Goal: Task Accomplishment & Management: Use online tool/utility

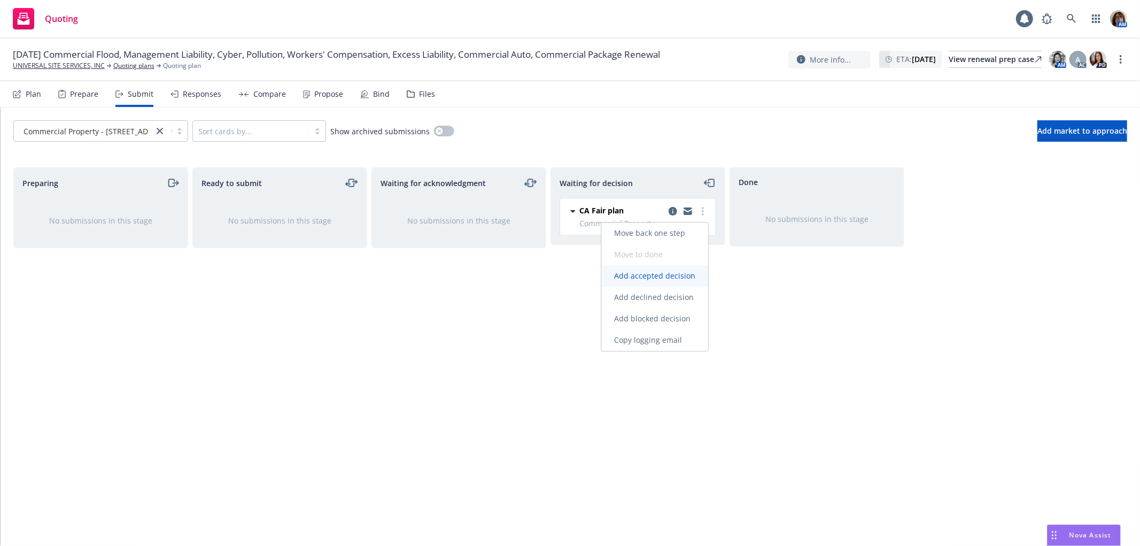
click at [645, 278] on span "Add accepted decision" at bounding box center [654, 276] width 107 height 10
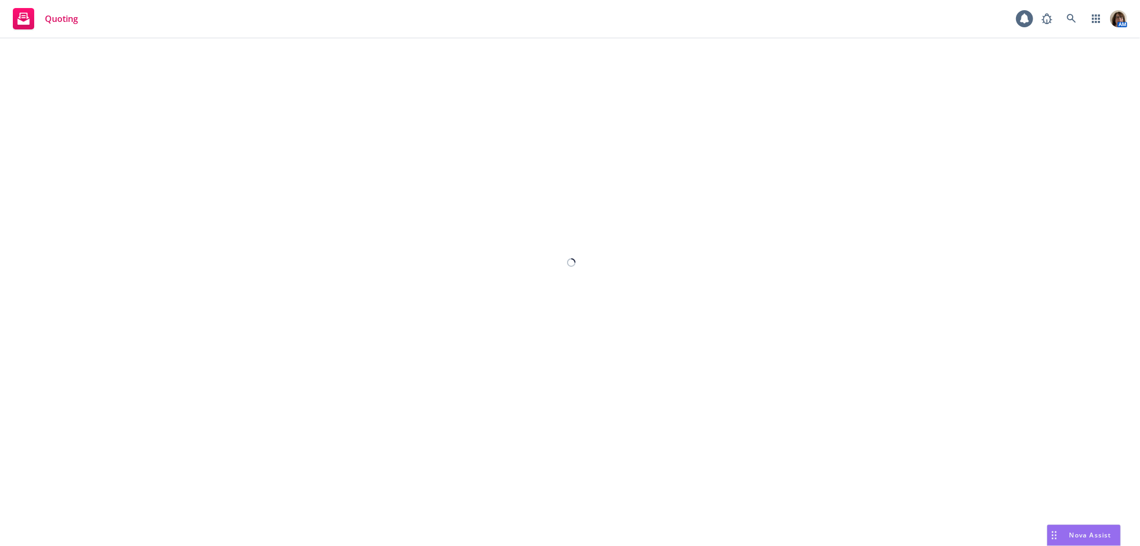
select select "12"
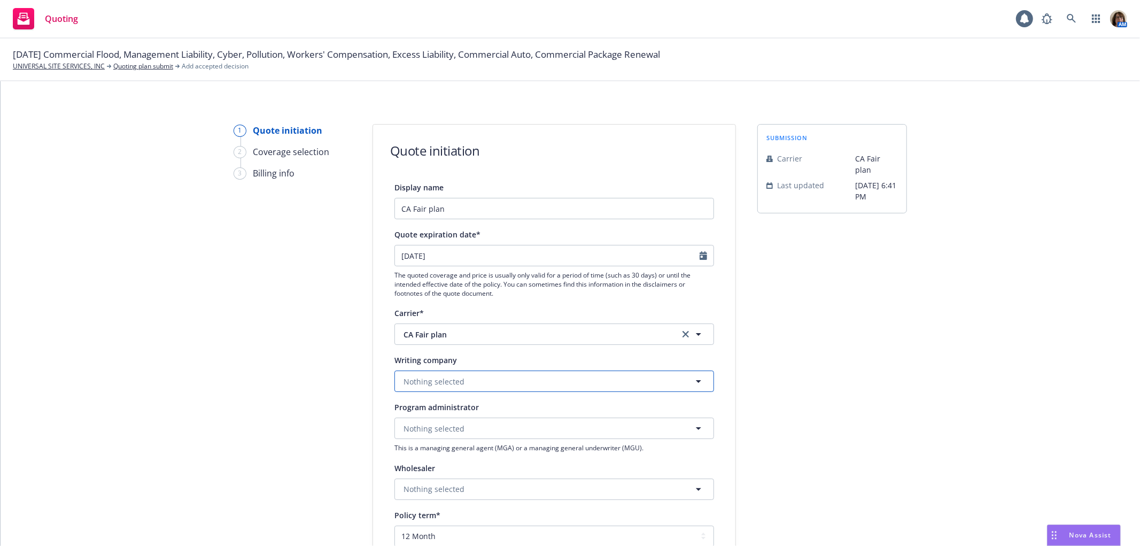
click at [407, 383] on span "Nothing selected" at bounding box center [434, 381] width 61 height 11
click at [410, 421] on span "Domestic - 9995" at bounding box center [434, 422] width 57 height 11
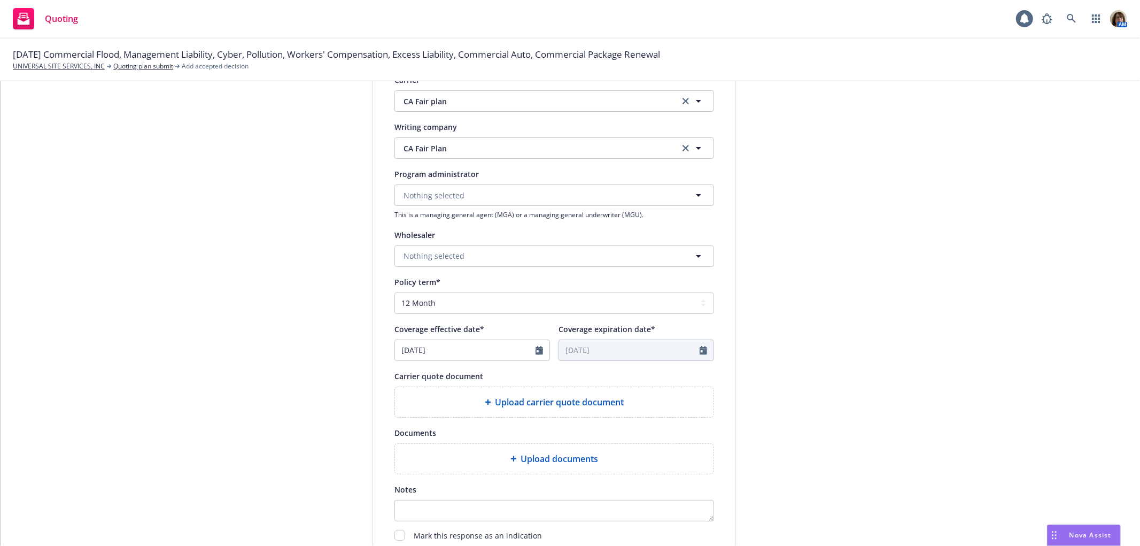
scroll to position [237, 0]
click at [536, 345] on icon "Calendar" at bounding box center [539, 346] width 7 height 9
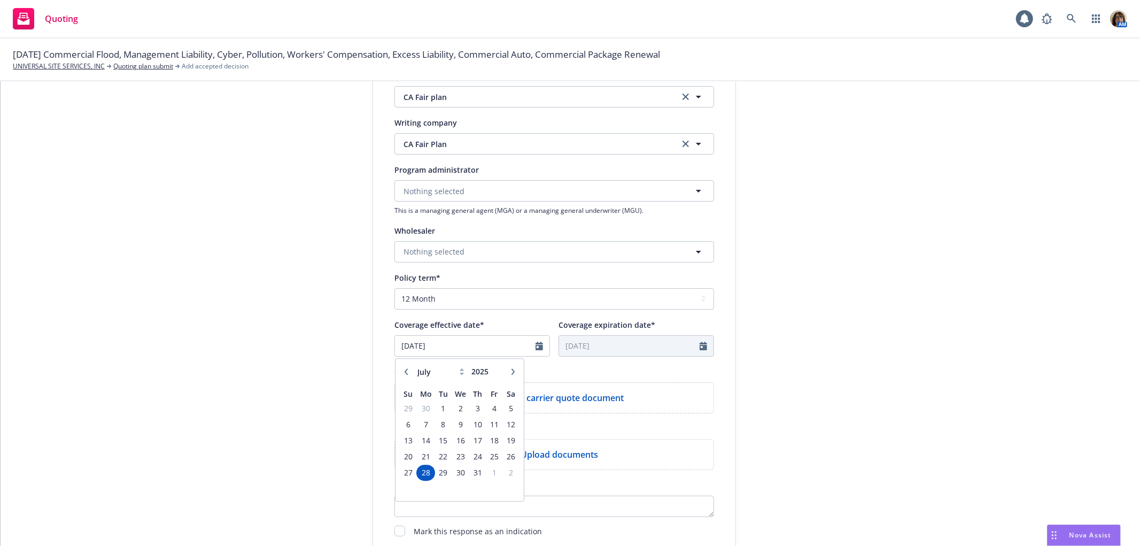
click at [510, 371] on icon "button" at bounding box center [513, 371] width 6 height 6
select select "10"
click at [454, 408] on span "1" at bounding box center [461, 407] width 16 height 13
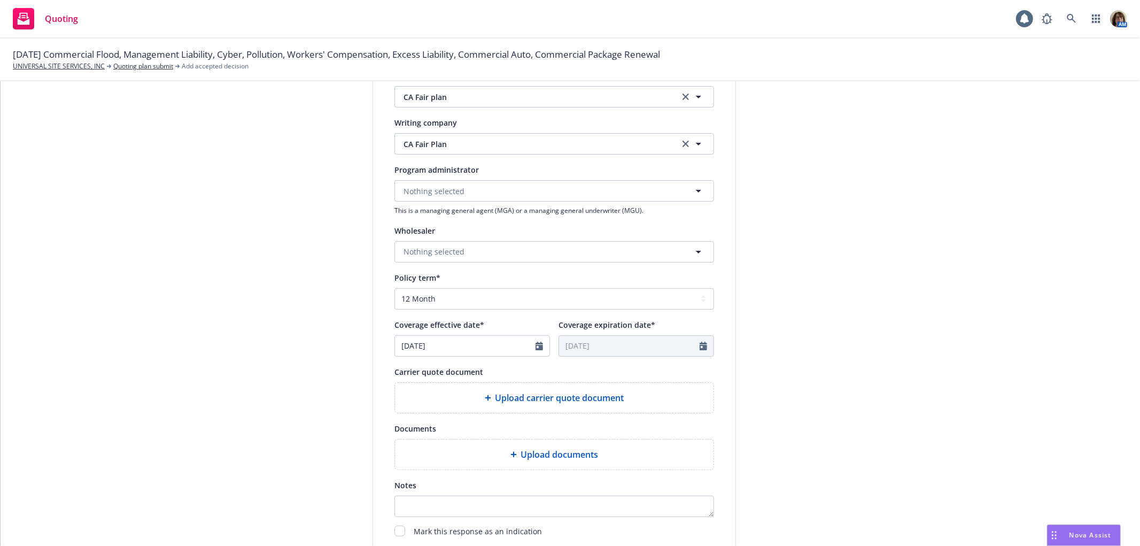
type input "[DATE]"
type input "10/01/2026"
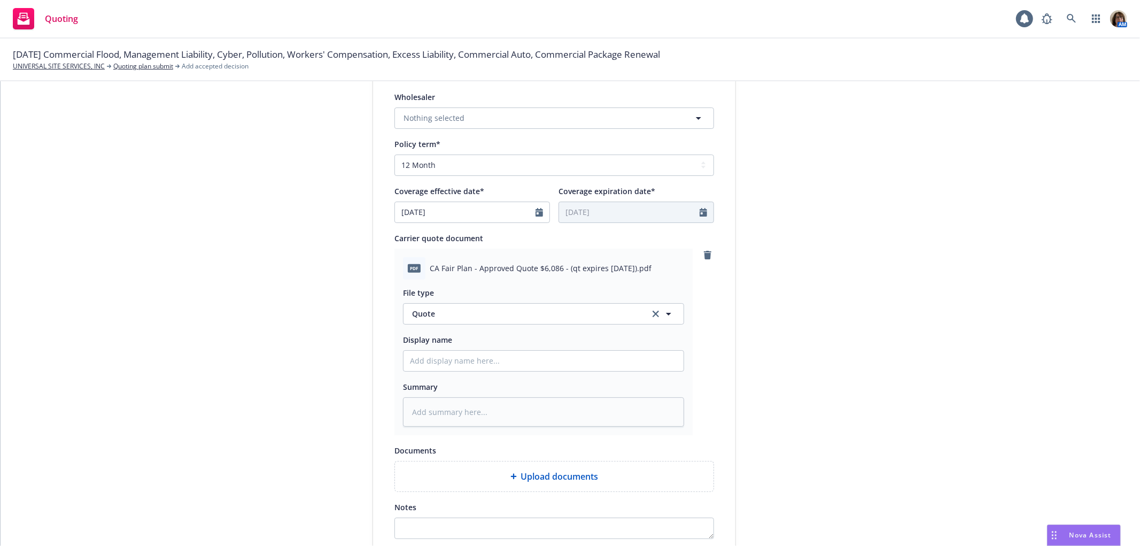
scroll to position [415, 0]
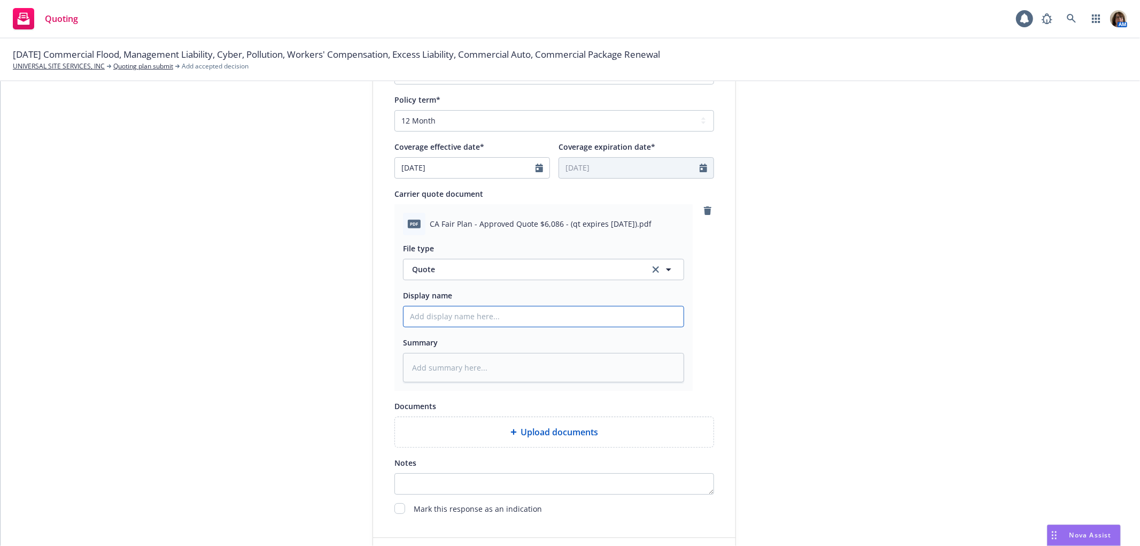
click at [405, 319] on input "Display name" at bounding box center [544, 316] width 280 height 20
type textarea "x"
type input "C"
type textarea "x"
type input "CA"
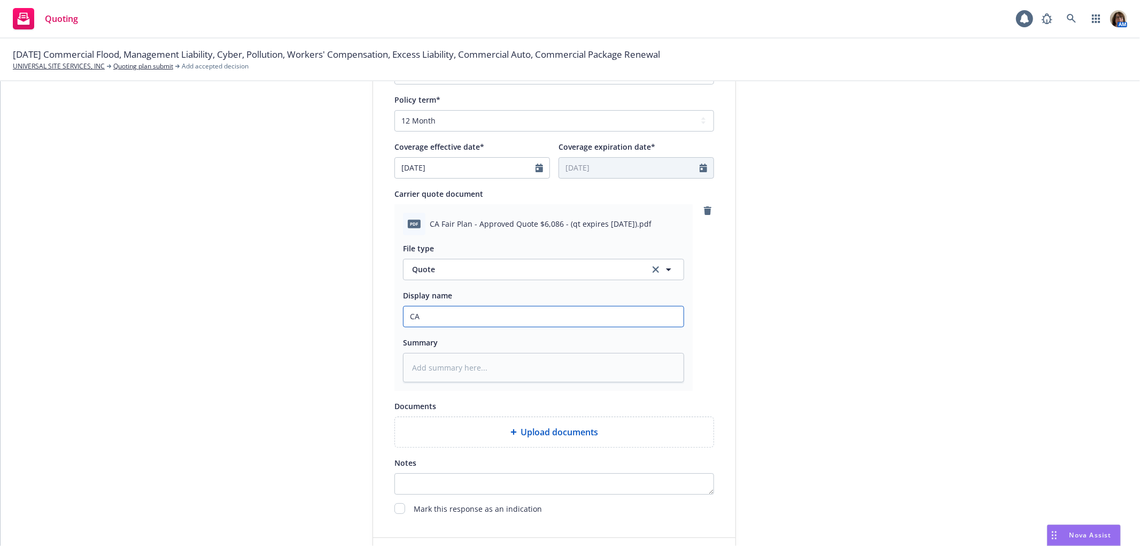
type textarea "x"
type input "CA"
type textarea "x"
type input "CA F"
type textarea "x"
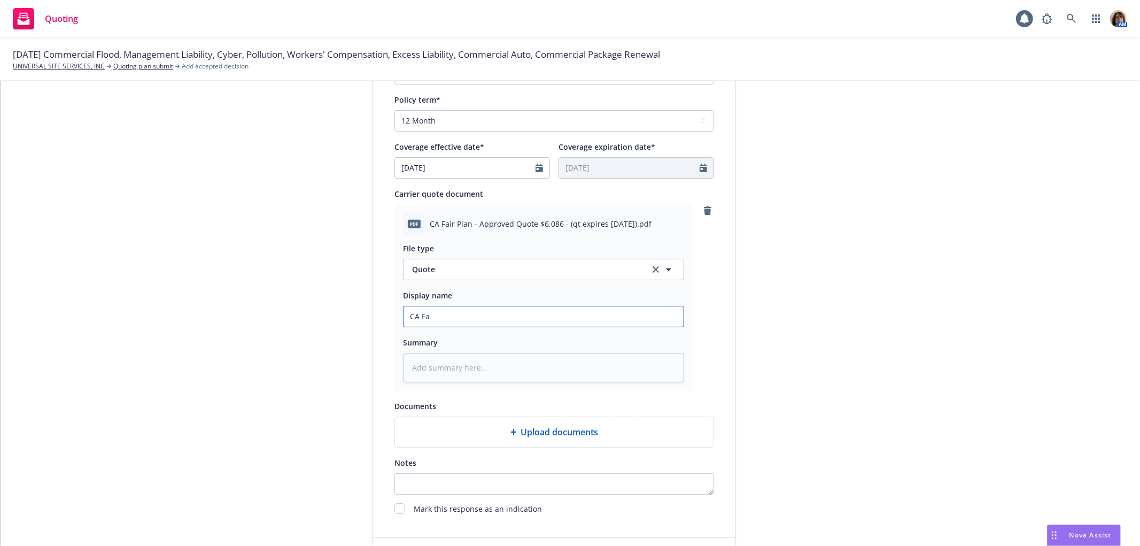
type input "CA Fai"
type textarea "x"
type input "CA Fair"
type textarea "x"
type input "CA Fair P"
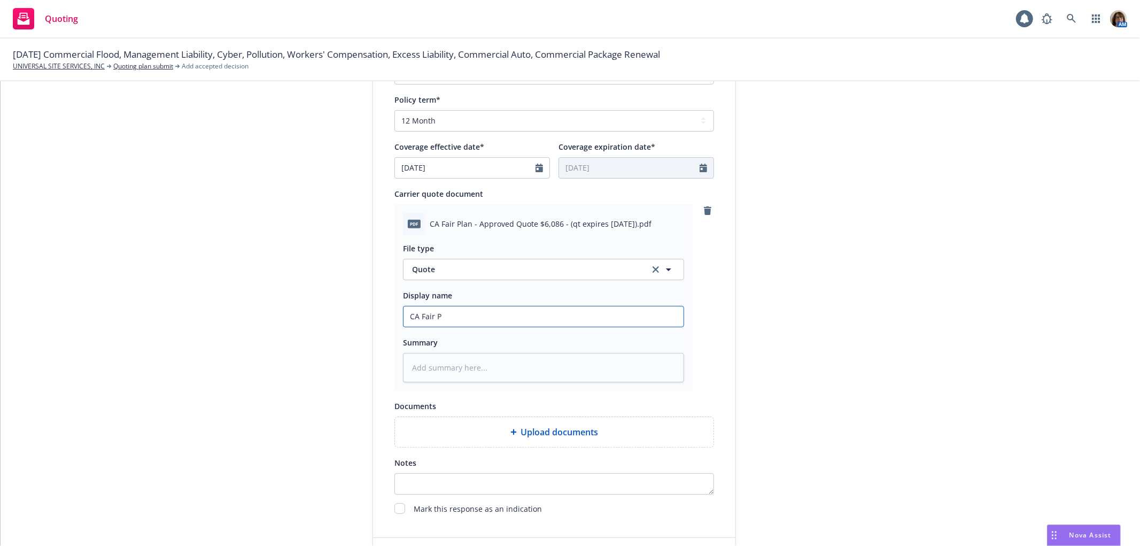
type textarea "x"
type input "CA Fair Pl"
type textarea "x"
type input "CA Fair Pla"
type textarea "x"
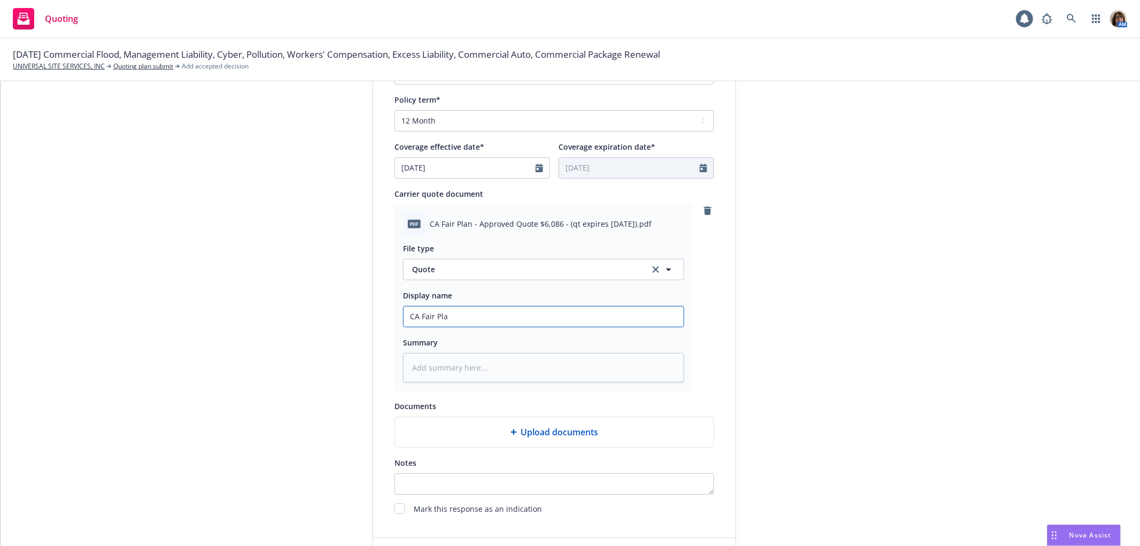
type input "CA Fair Plan"
type textarea "x"
type input "CA Fair Plan"
type textarea "x"
type input "CA Fair Plan A"
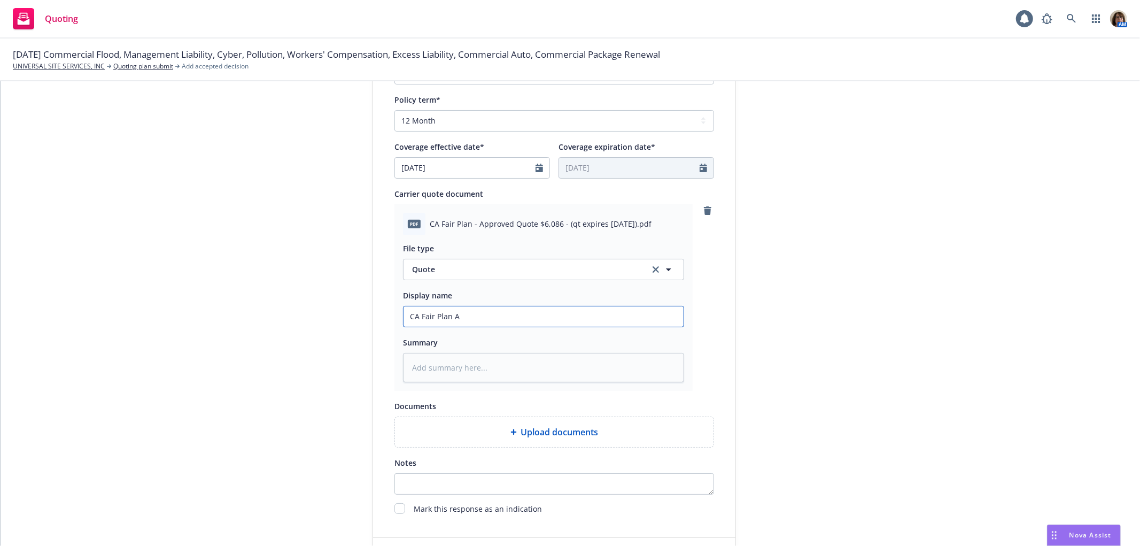
type textarea "x"
type input "CA Fair Plan Ap"
type textarea "x"
type input "CA Fair Plan App"
type textarea "x"
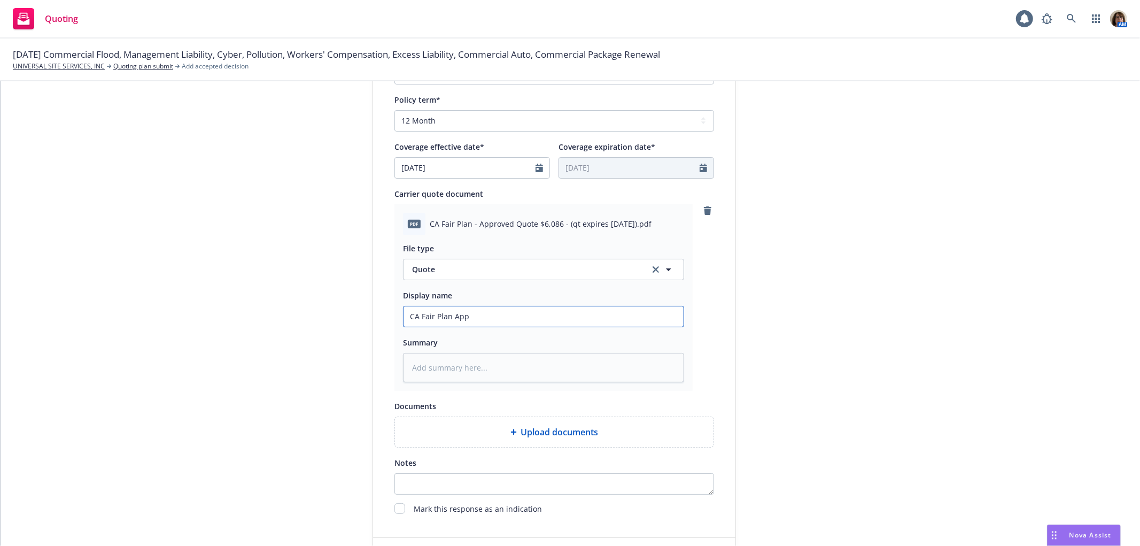
type input "CA Fair Plan Appr"
type textarea "x"
type input "CA Fair Plan Appro"
type textarea "x"
type input "CA Fair Plan Approv"
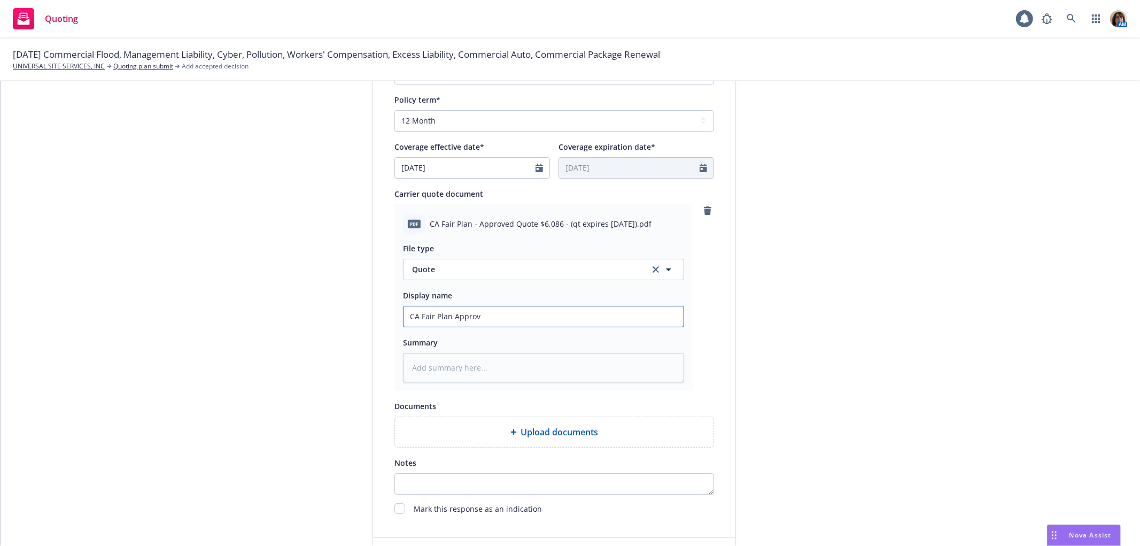
type textarea "x"
type input "CA Fair Plan Approve"
type textarea "x"
type input "CA Fair Plan Approved"
type textarea "x"
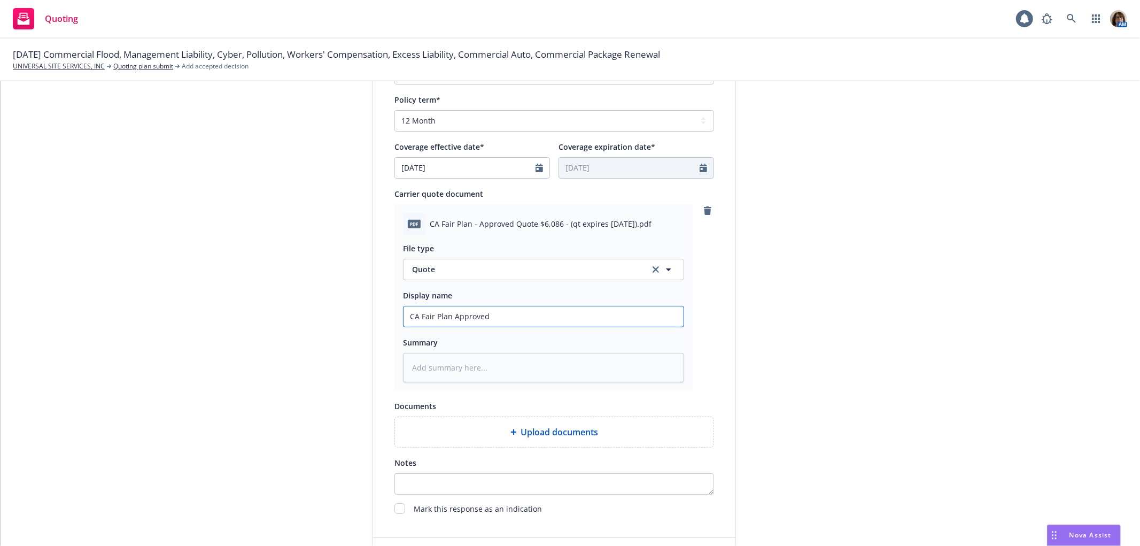
type input "CA Fair Plan Approved"
type textarea "x"
type input "CA Fair Plan Approved Q"
type textarea "x"
type input "CA Fair Plan Approved Qu"
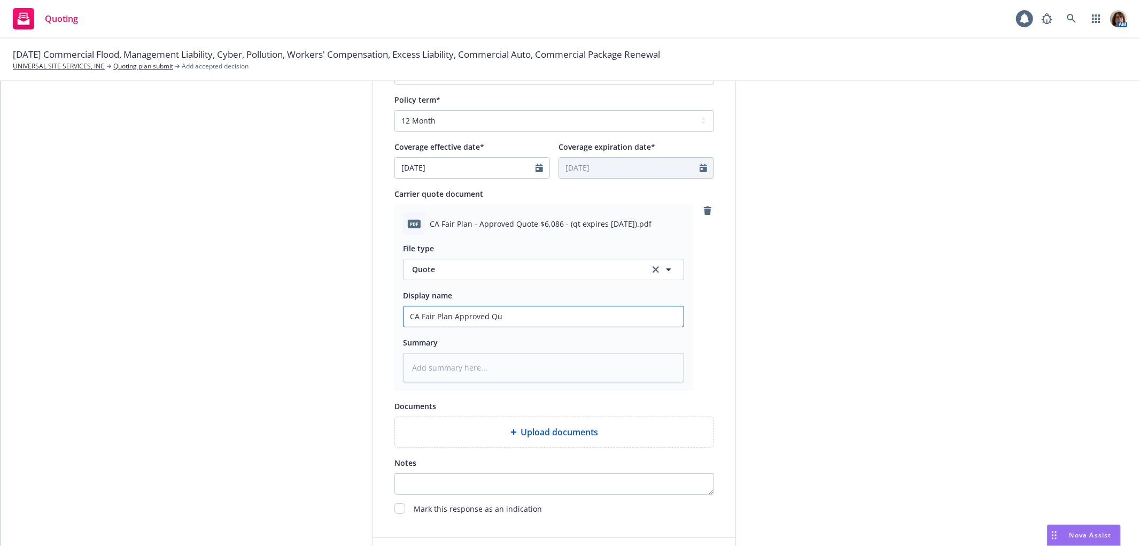
type textarea "x"
type input "CA Fair Plan Approved Quo"
type textarea "x"
type input "CA Fair Plan Approved Quot"
type textarea "x"
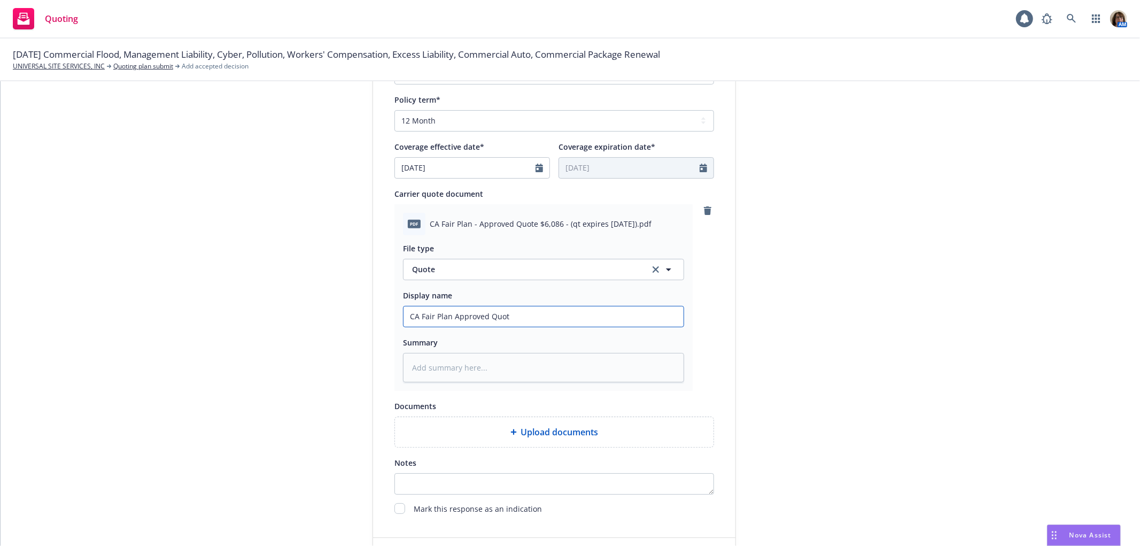
type input "CA Fair Plan Approved Quote"
type textarea "x"
type input "CA Fair Plan Approved Quote"
type textarea "x"
type input "CA Fair Plan Approved Quote f"
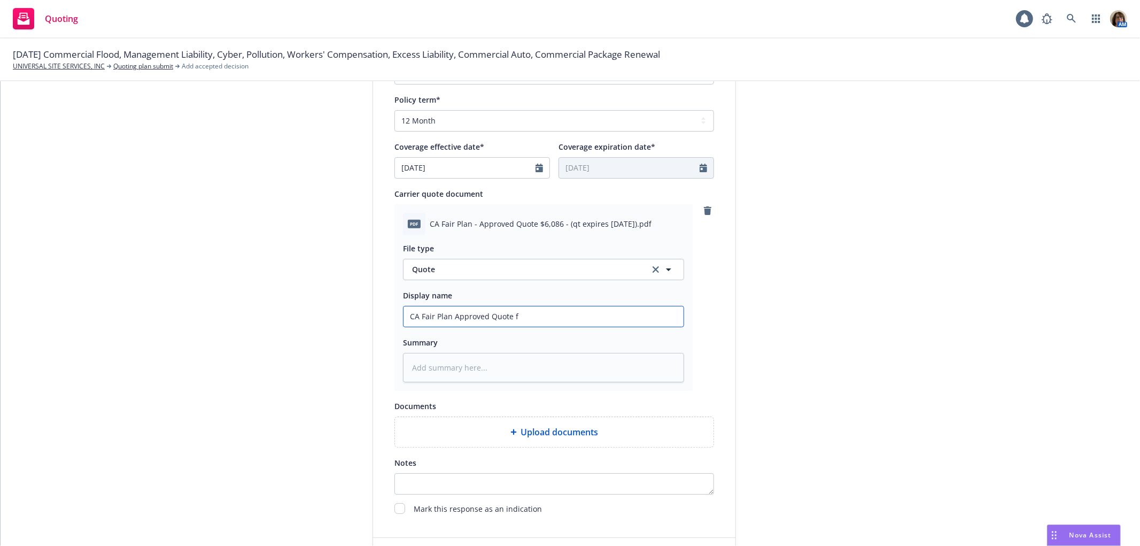
type textarea "x"
type input "CA Fair Plan Approved Quote fo"
type textarea "x"
type input "CA Fair Plan Approved Quote for"
type textarea "x"
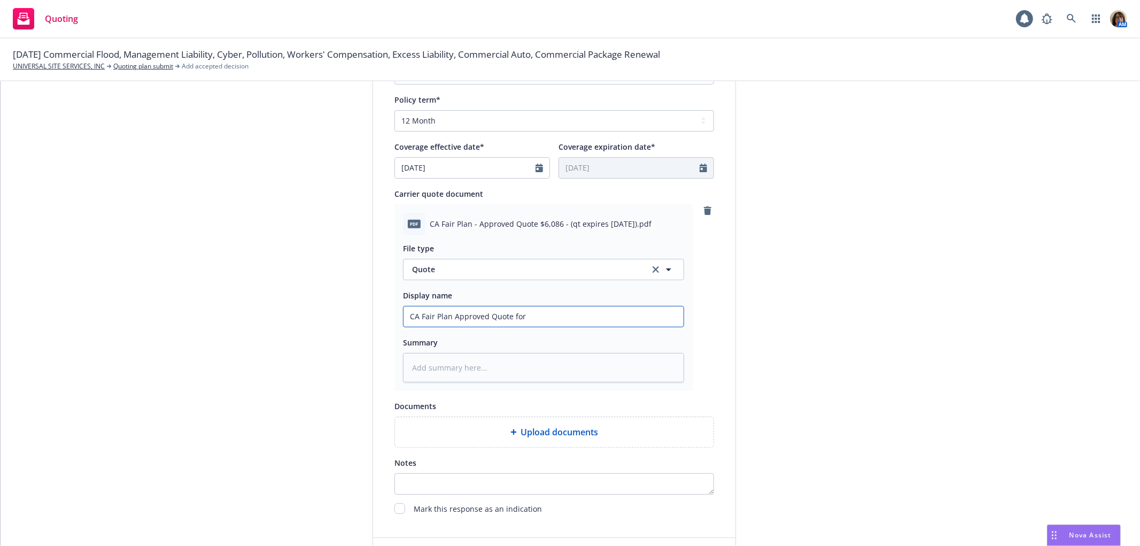
type input "CA Fair Plan Approved Quote for"
type textarea "x"
type input "CA Fair Plan Approved Quote for 3"
type textarea "x"
type input "CA Fair Plan Approved Quote for 34"
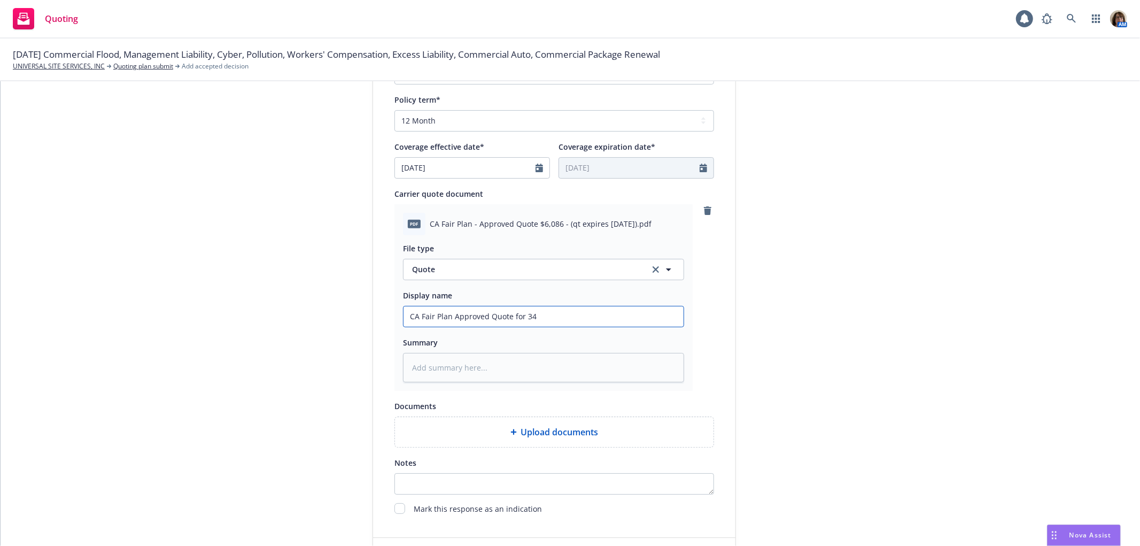
type textarea "x"
type input "CA Fair Plan Approved Quote for 349"
type textarea "x"
type input "CA Fair Plan Approved Quote for 3491"
type textarea "x"
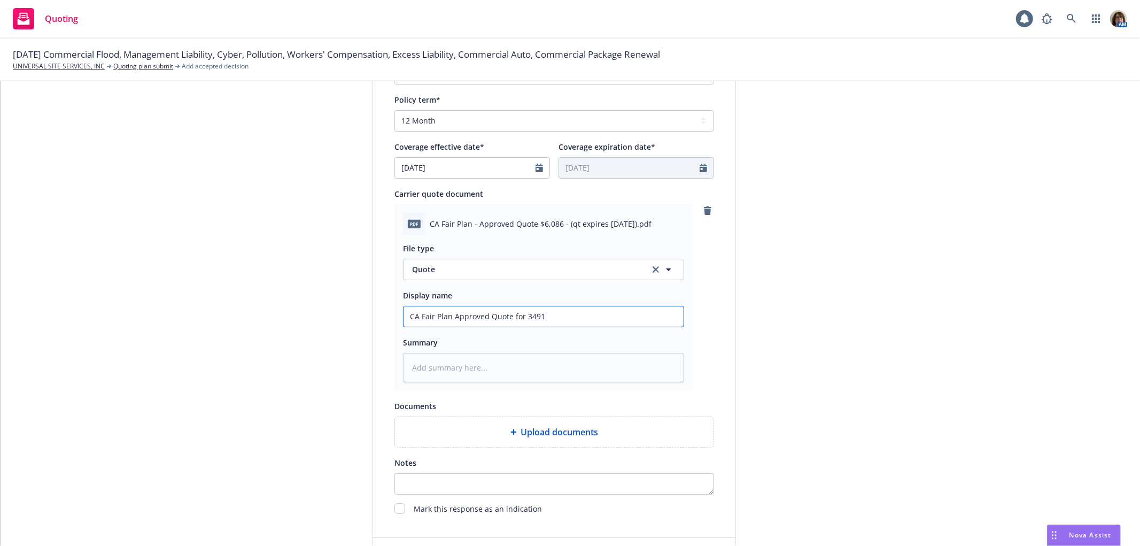
type input "CA Fair Plan Approved Quote for 3491"
type textarea "x"
type input "CA Fair Plan Approved Quote for 3491 B"
type textarea "x"
type input "CA Fair Plan Approved Quote for 3491 Bo"
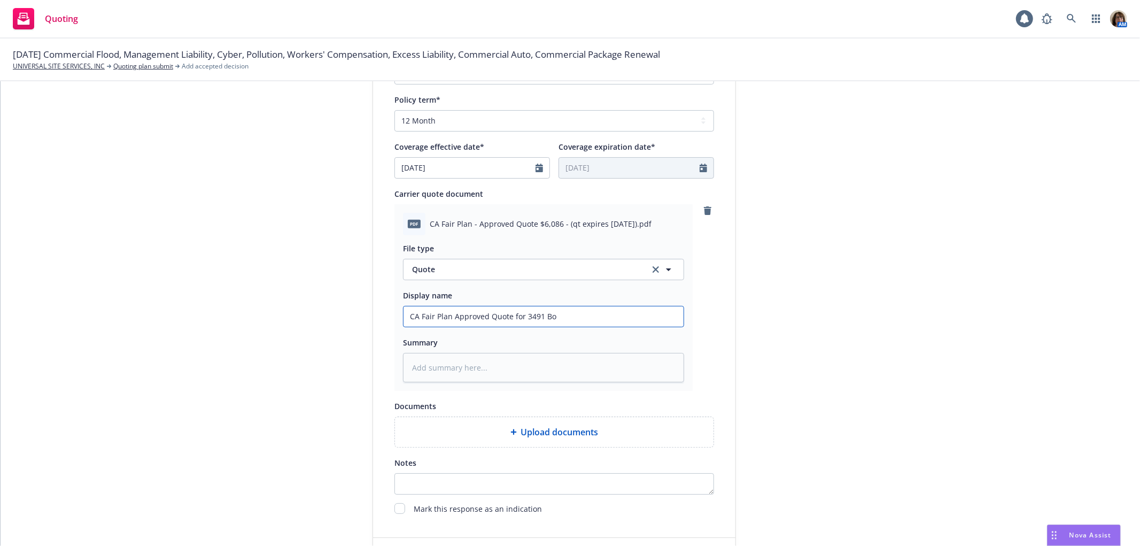
type textarea "x"
type input "CA Fair Plan Approved Quote for 3491 Bod"
type textarea "x"
type input "CA Fair Plan Approved Quote for 3491 Bode"
type textarea "x"
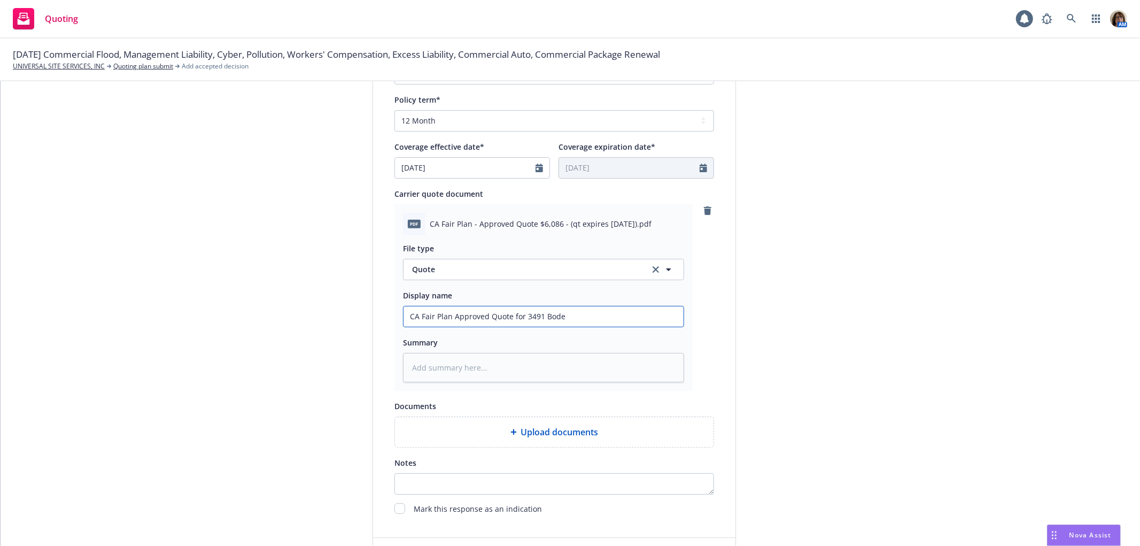
type input "CA Fair Plan Approved Quote for 3491 Bode"
type textarea "x"
type input "CA Fair Plan Approved Quote for 3491 Bode Ave"
type textarea "x"
type input "CA Fair Plan Approved Quote for 3491 Bode Ave,"
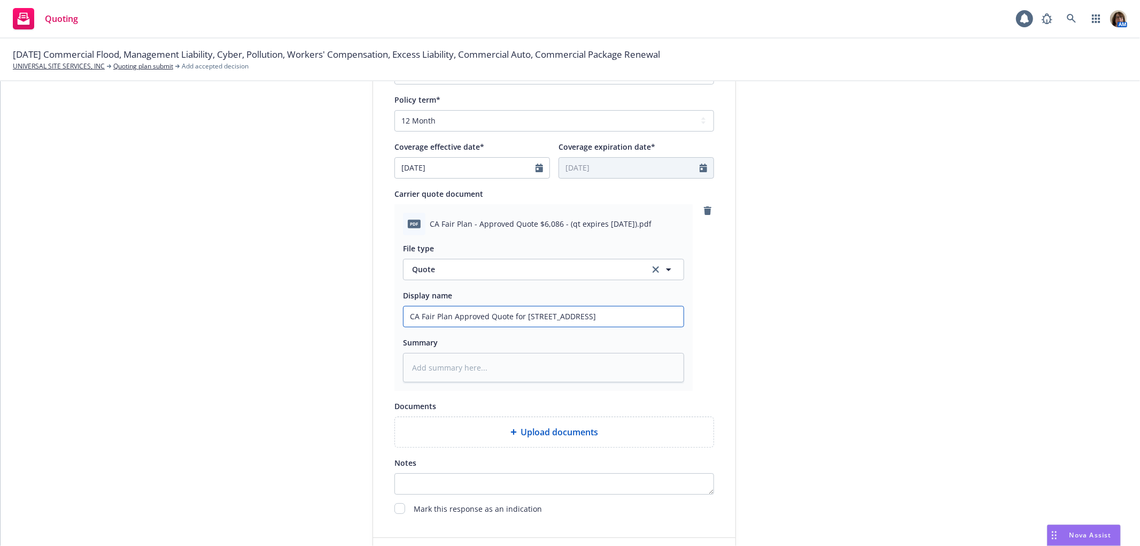
type textarea "x"
type input "CA Fair Plan Approved Quote for 3491 Bode Ave,"
type textarea "x"
type input "CA Fair Plan Approved Quote for 3491 Bode Ave, S"
type textarea "x"
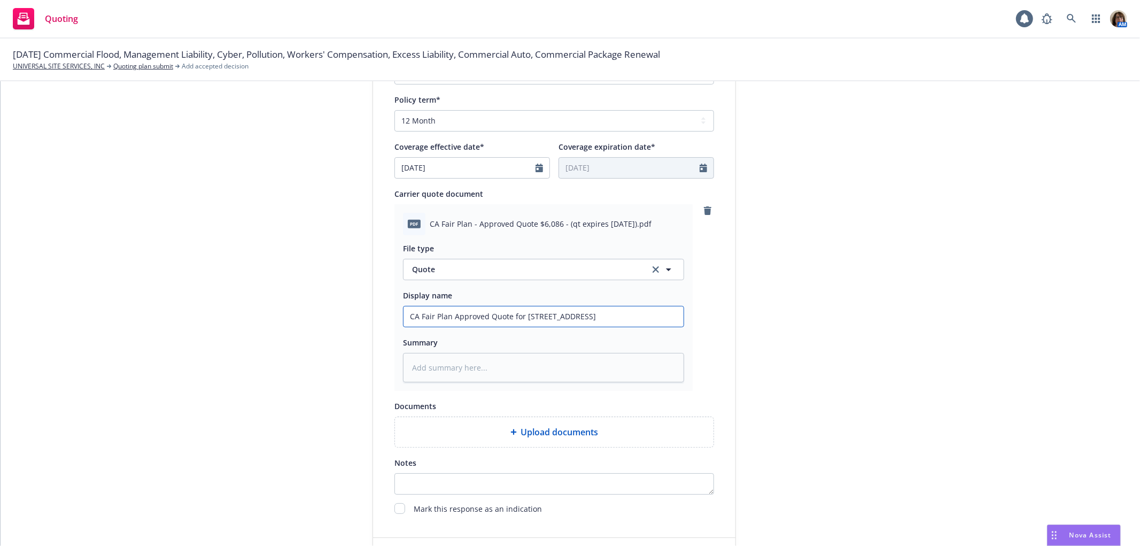
type input "CA Fair Plan Approved Quote for 3491 Bode Ave, So"
type textarea "x"
type input "CA Fair Plan Approved Quote for 3491 Bode Ave, So."
type textarea "x"
type input "CA Fair Plan Approved Quote for 3491 Bode Ave, So."
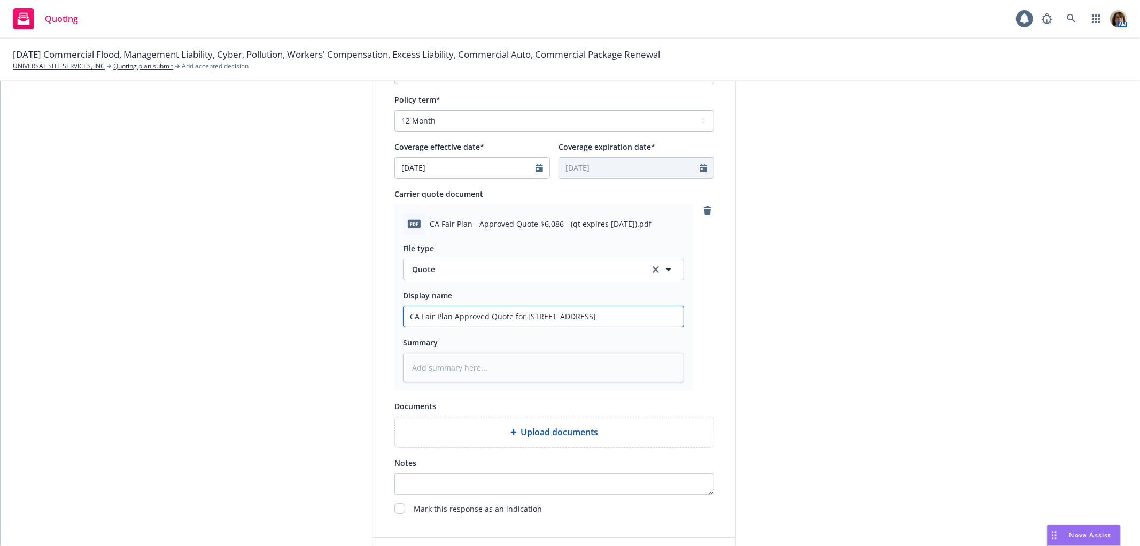
type textarea "x"
type input "CA Fair Plan Approved Quote for 3491 Bode Ave, So. L"
type textarea "x"
type input "CA Fair Plan Approved Quote for 3491 Bode Ave, So. La"
type textarea "x"
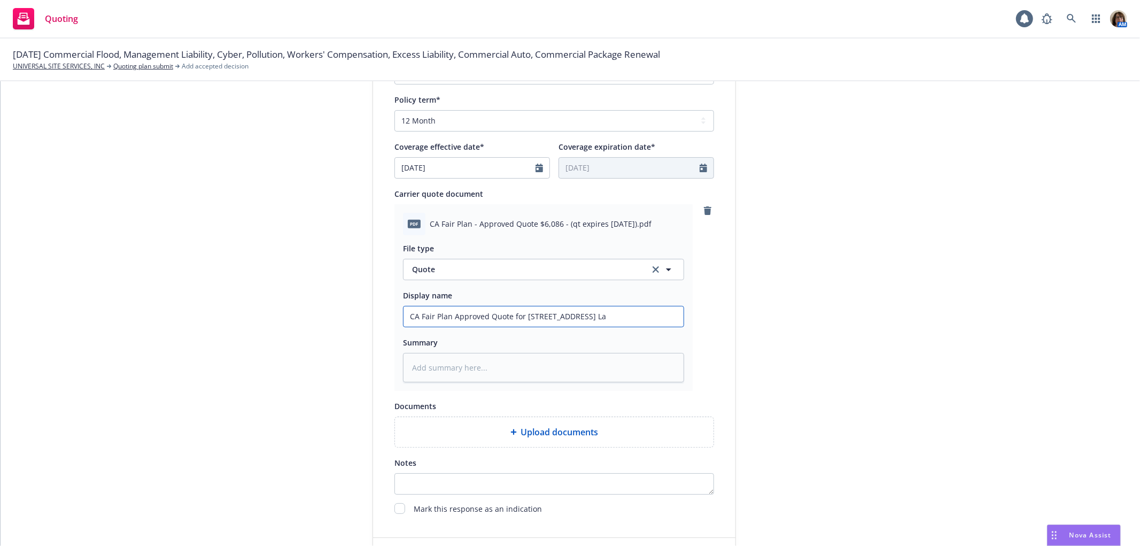
type input "CA Fair Plan Approved Quote for 3491 Bode Ave, So. Lak"
type textarea "x"
type input "CA Fair Plan Approved Quote for 3491 Bode Ave, So. Lake"
type textarea "x"
type input "CA Fair Plan Approved Quote for 3491 Bode Ave, So. Lake"
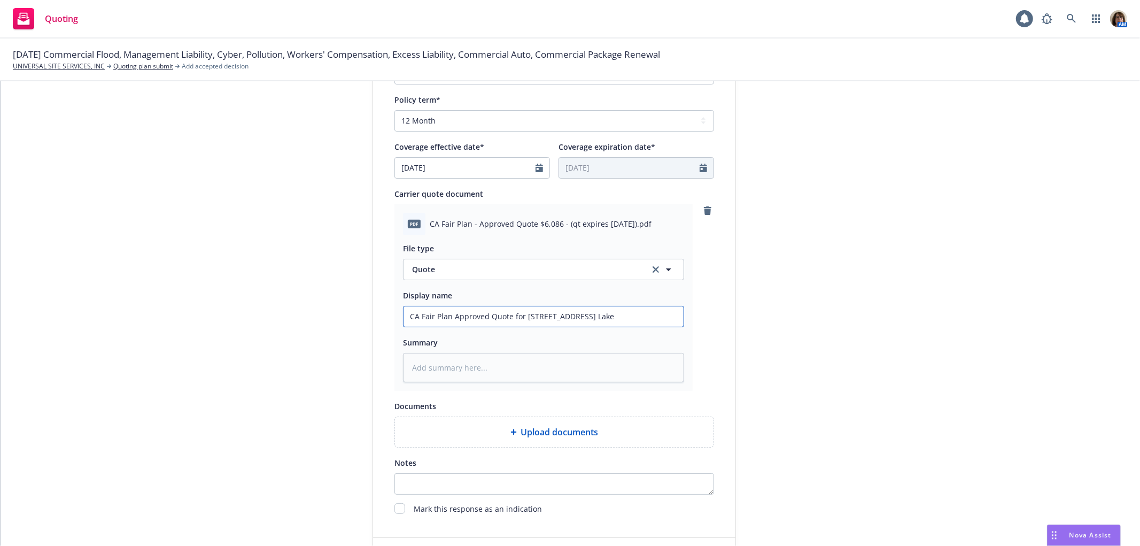
type textarea "x"
type input "CA Fair Plan Approved Quote for 3491 Bode Ave, So. Lake T"
type textarea "x"
type input "CA Fair Plan Approved Quote for 3491 Bode Ave, So. Lake Ta"
type textarea "x"
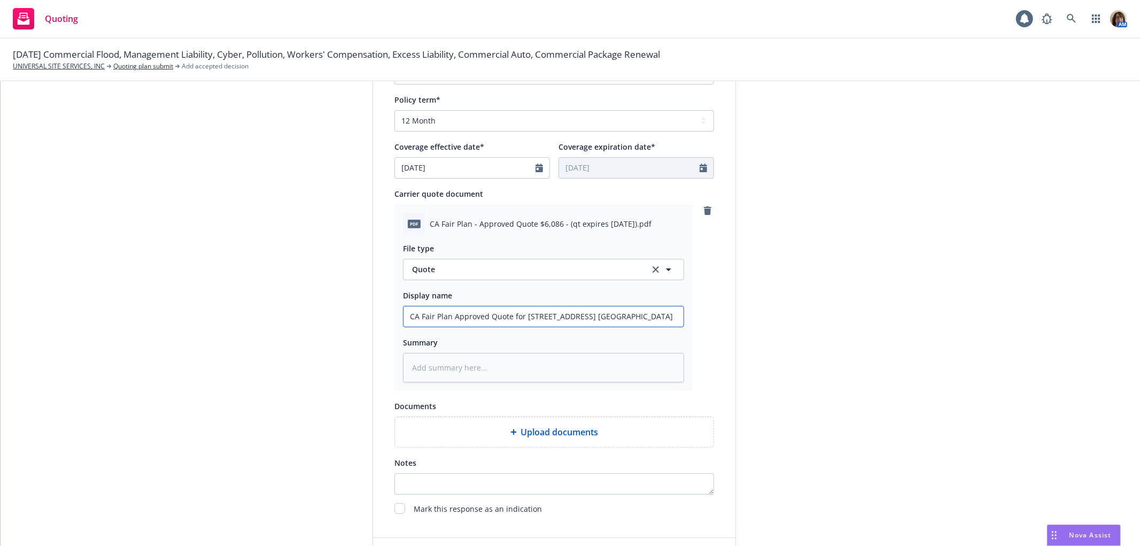
type input "CA Fair Plan Approved Quote for 3491 Bode Ave, So. Lake Tah"
type textarea "x"
type input "CA Fair Plan Approved Quote for 3491 Bode Ave, So. Lake Taho"
type textarea "x"
type input "CA Fair Plan Approved Quote for 3491 Bode Ave, So. Lake Tahoe"
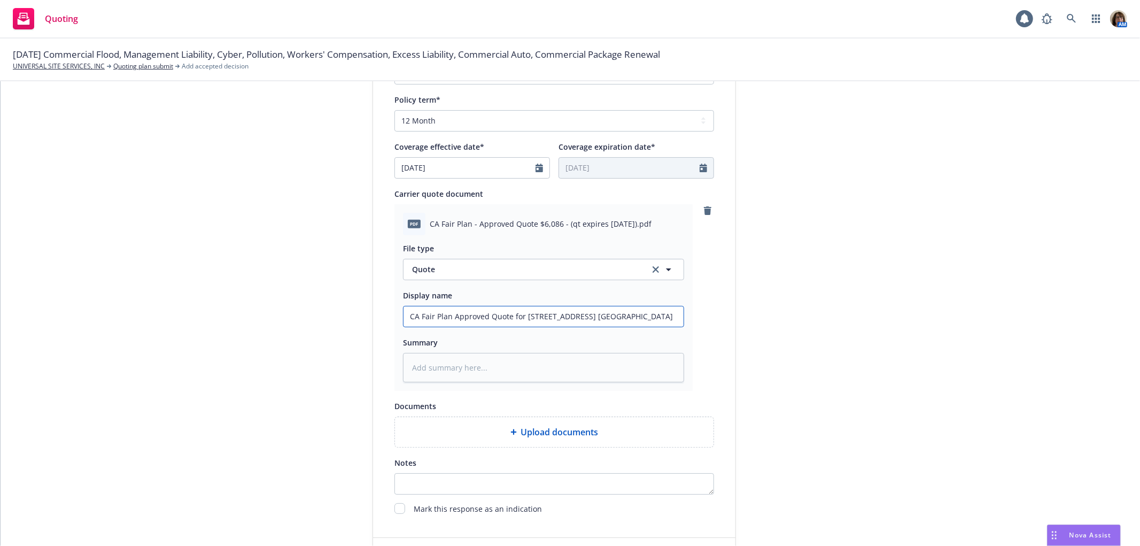
type textarea "x"
type input "CA Fair Plan Approved Quote for 3491 Bode Ave, So. Lake Tahoe,"
type textarea "x"
type input "CA Fair Plan Approved Quote for 3491 Bode Ave, So. Lake Tahoe,"
type textarea "x"
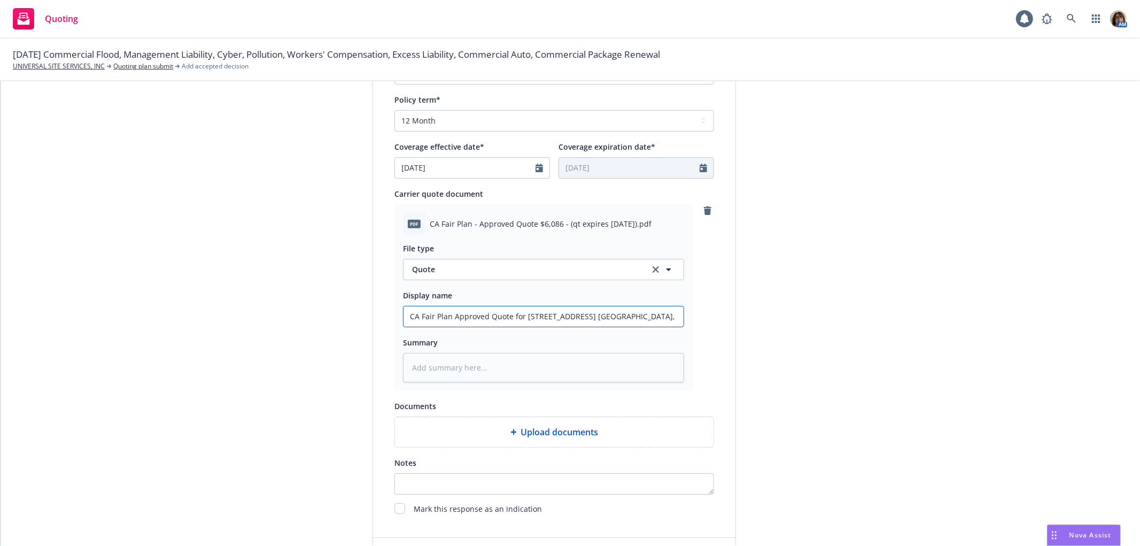
type input "CA Fair Plan Approved Quote for 3491 Bode Ave, So. Lake Tahoe, C"
type textarea "x"
type input "CA Fair Plan Approved Quote for 3491 Bode Ave, So. Lake Tahoe, CA"
type textarea "x"
type input "CA Fair Plan Approved Quote for 3491 Bode Ave, So. Lake Tahoe, CA"
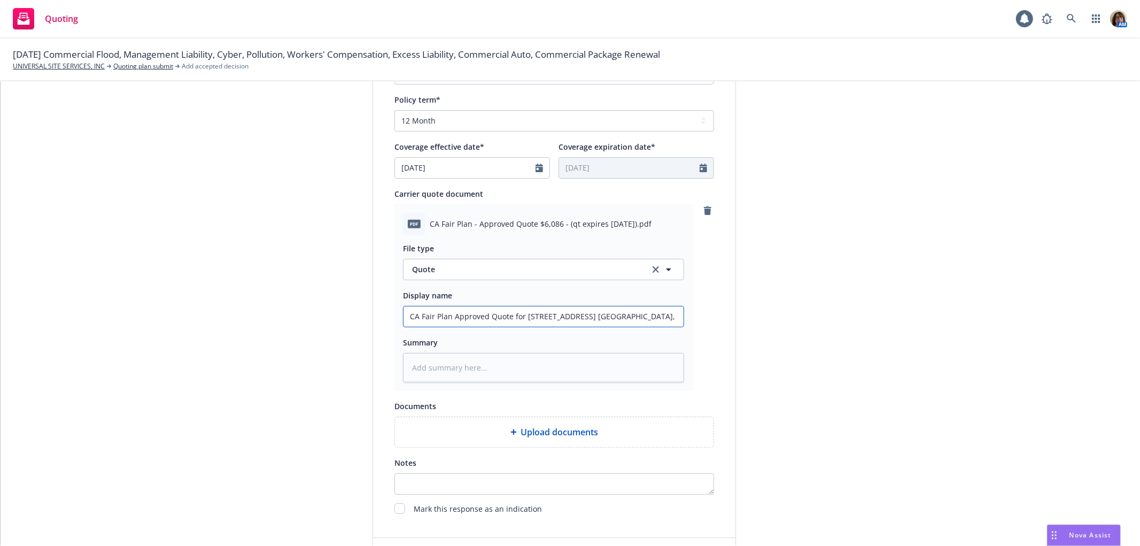
type textarea "x"
type input "CA Fair Plan Approved Quote for 3491 Bode Ave, So. Lake Tahoe, CA ="
type textarea "x"
type input "CA Fair Plan Approved Quote for 3491 Bode Ave, So. Lake Tahoe, CA ="
type textarea "x"
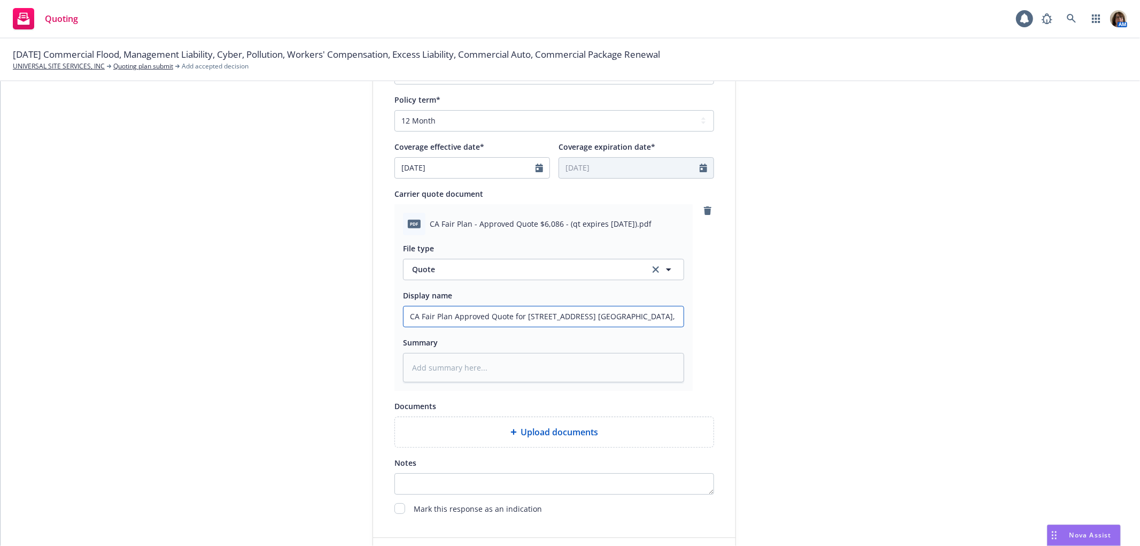
type input "CA Fair Plan Approved Quote for 3491 Bode Ave, So. Lake Tahoe, CA = $"
type textarea "x"
type input "CA Fair Plan Approved Quote for 3491 Bode Ave, So. Lake Tahoe, CA = $6"
type textarea "x"
type input "CA Fair Plan Approved Quote for 3491 Bode Ave, So. Lake Tahoe, CA = $6,"
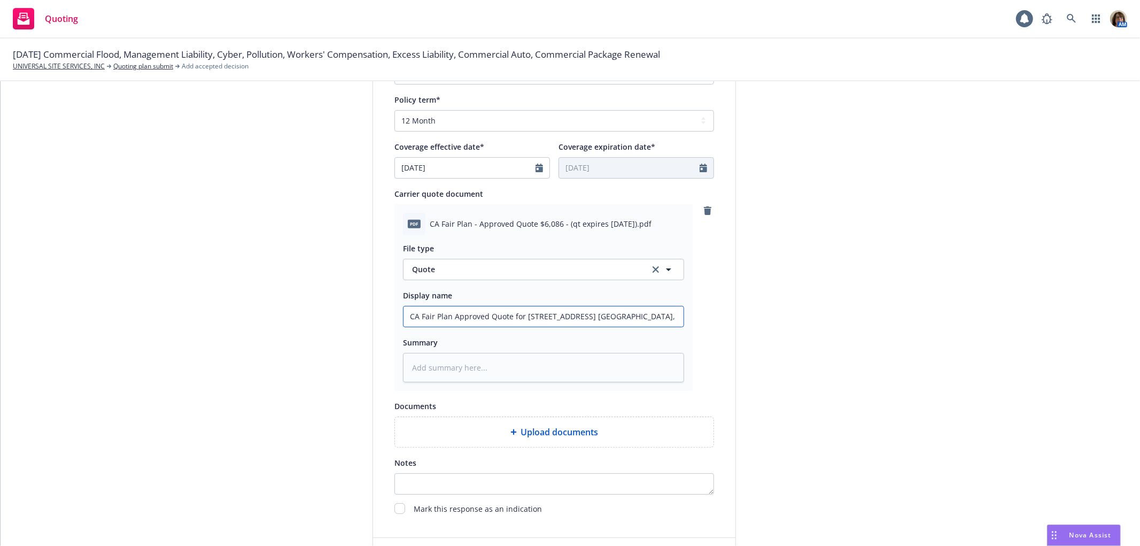
type textarea "x"
type input "CA Fair Plan Approved Quote for 3491 Bode Ave, So. Lake Tahoe, CA = $6,0"
type textarea "x"
type input "CA Fair Plan Approved Quote for 3491 Bode Ave, So. Lake Tahoe, CA = $6,08"
type textarea "x"
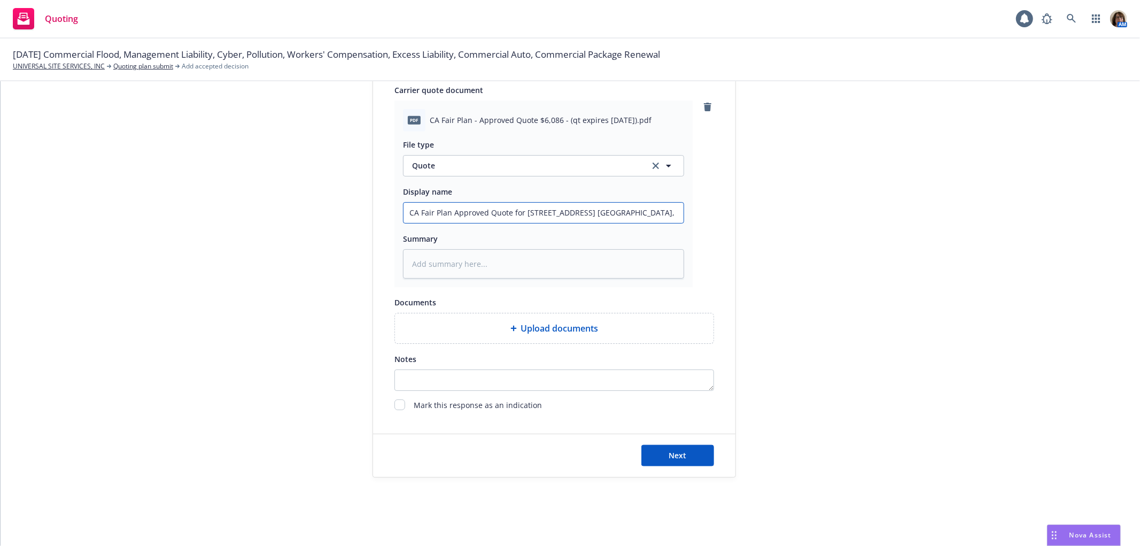
scroll to position [521, 0]
type input "CA Fair Plan Approved Quote for 3491 Bode Ave, So. Lake Tahoe, CA = $6,086"
click at [672, 460] on button "Next" at bounding box center [678, 455] width 73 height 21
type textarea "x"
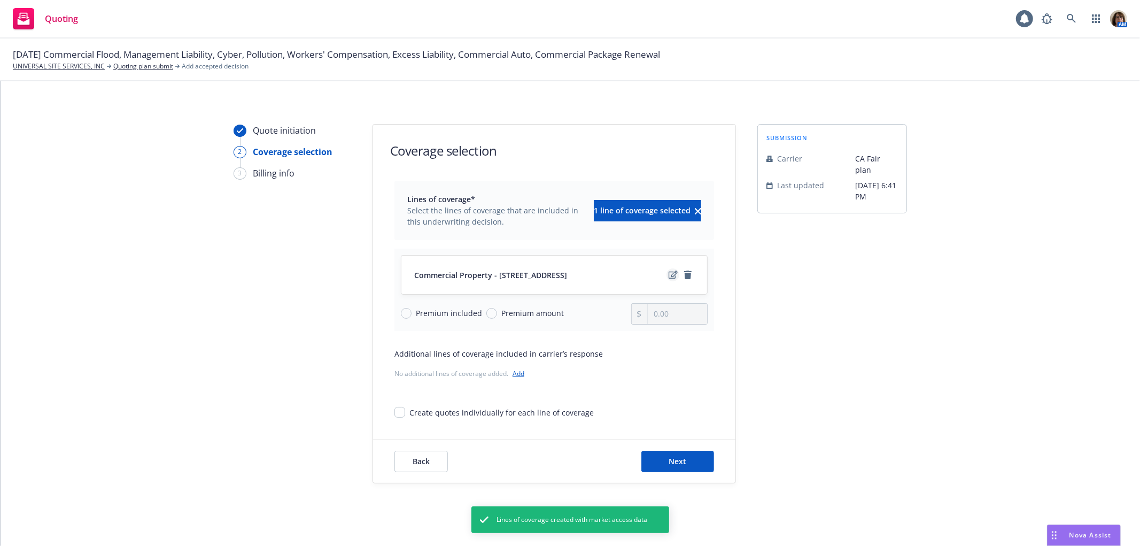
click at [669, 274] on icon "edit" at bounding box center [673, 275] width 9 height 9
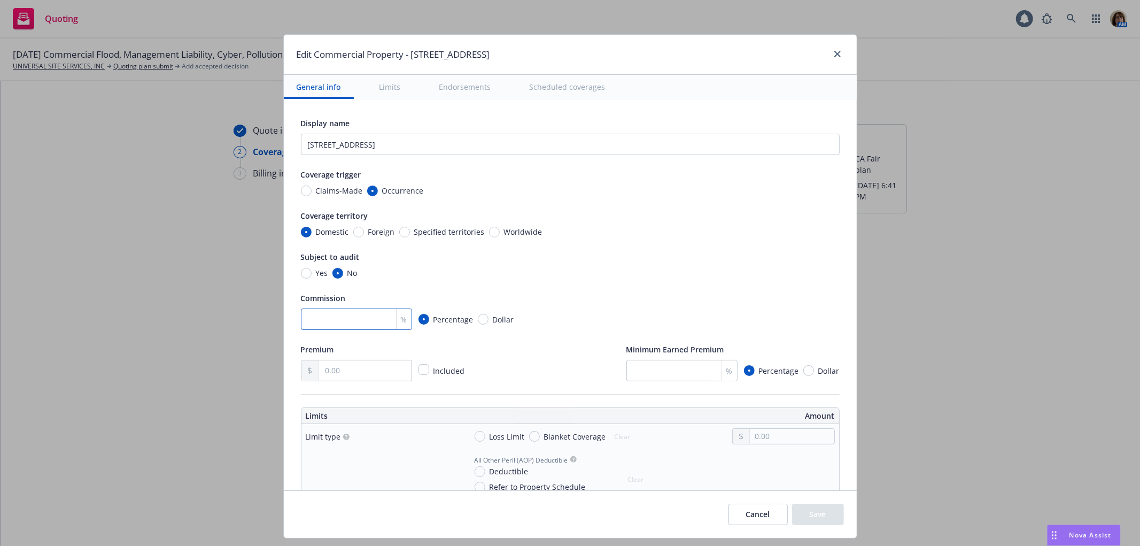
click at [306, 316] on input "number" at bounding box center [356, 318] width 111 height 21
type input "10"
click at [323, 365] on input "text" at bounding box center [365, 370] width 92 height 20
type input "6,086.00"
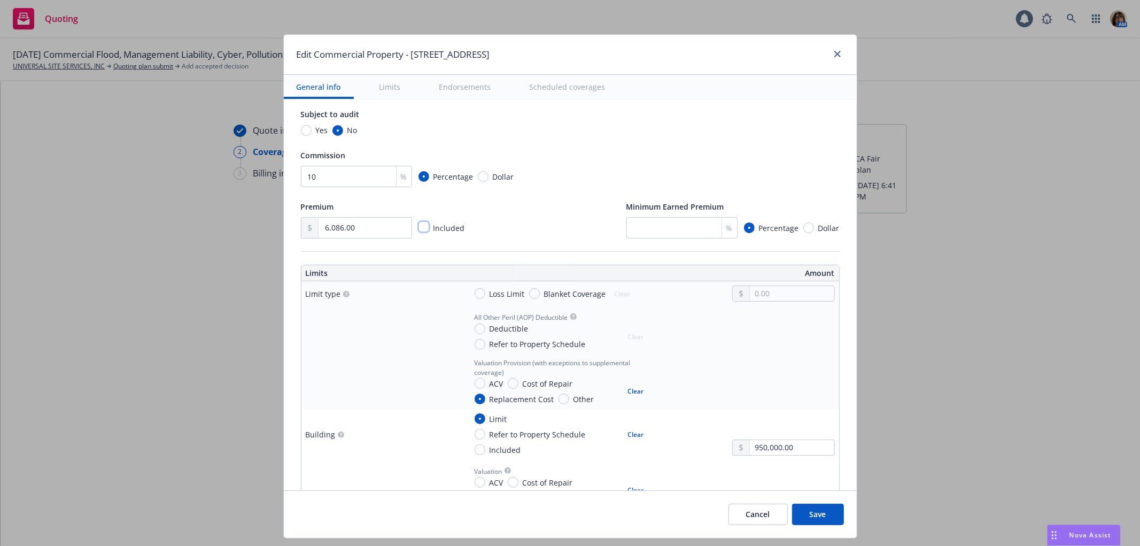
scroll to position [178, 0]
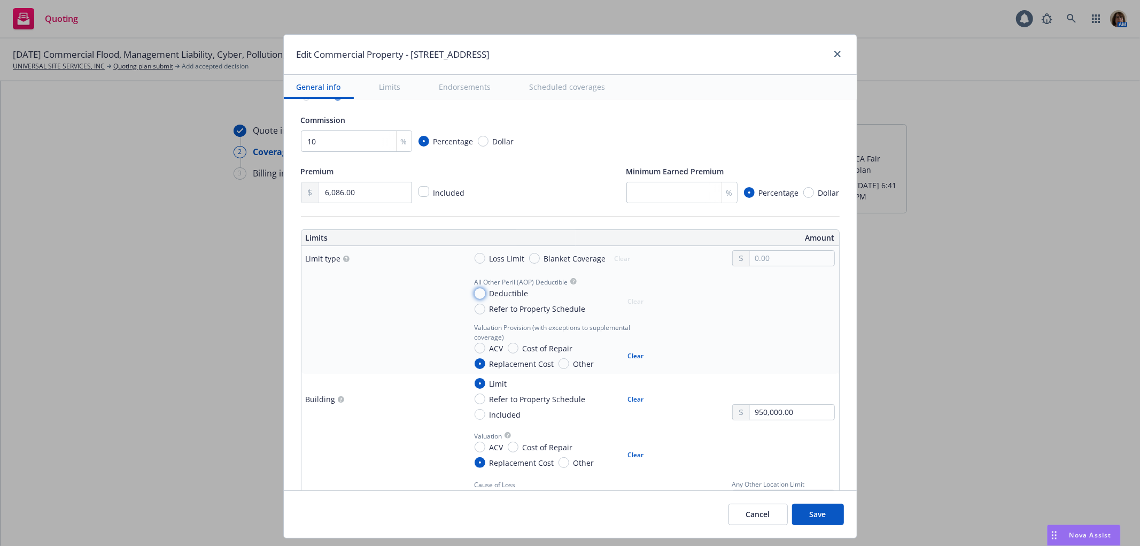
click at [475, 295] on input "Deductible" at bounding box center [480, 293] width 11 height 11
radio input "true"
click at [752, 305] on input "text" at bounding box center [792, 306] width 84 height 15
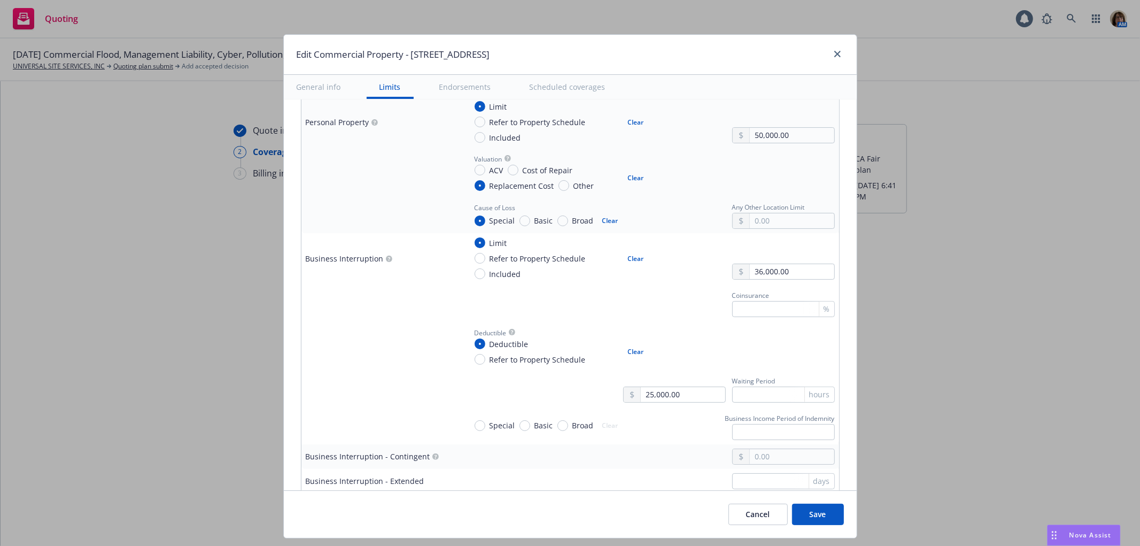
scroll to position [594, 0]
type input "25,000.00"
click at [735, 311] on input "text" at bounding box center [783, 306] width 103 height 16
type input "50"
click at [712, 342] on div "Deductible Deductible Refer to Property Schedule Clear" at bounding box center [650, 343] width 369 height 40
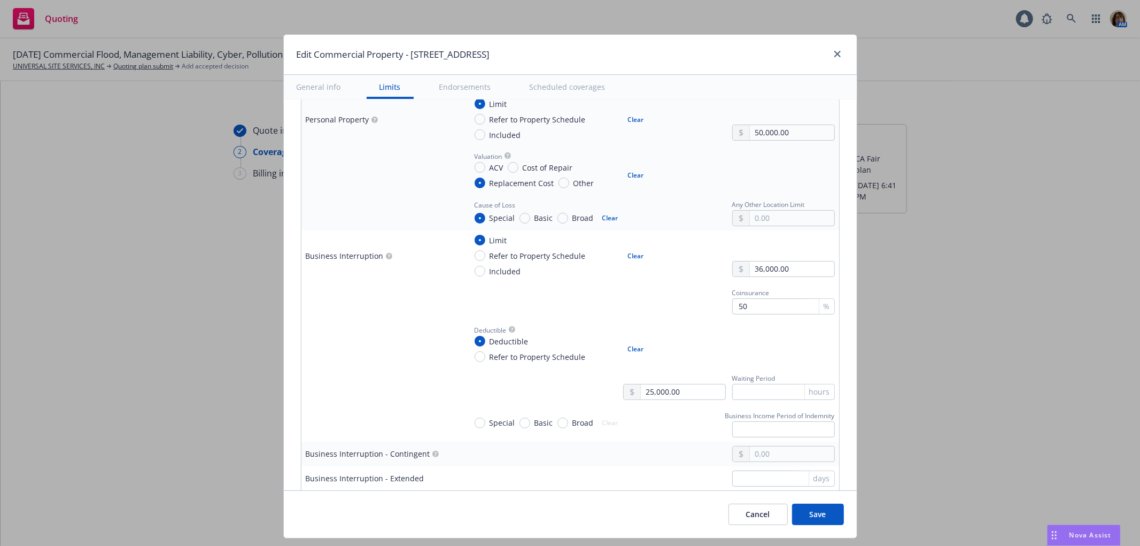
scroll to position [653, 0]
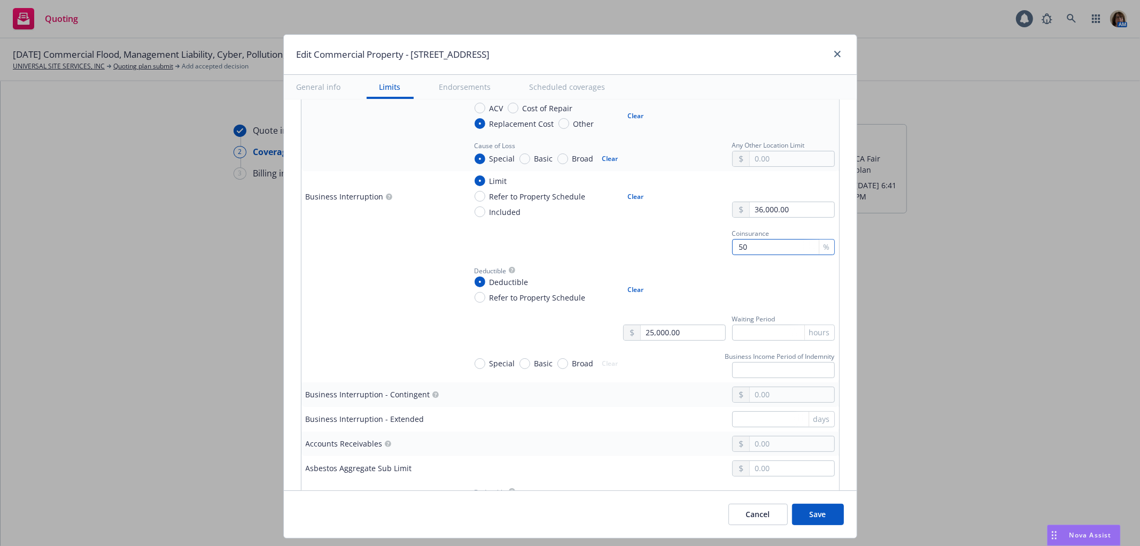
drag, startPoint x: 744, startPoint y: 248, endPoint x: 722, endPoint y: 248, distance: 21.9
click at [732, 248] on input "50" at bounding box center [783, 247] width 103 height 16
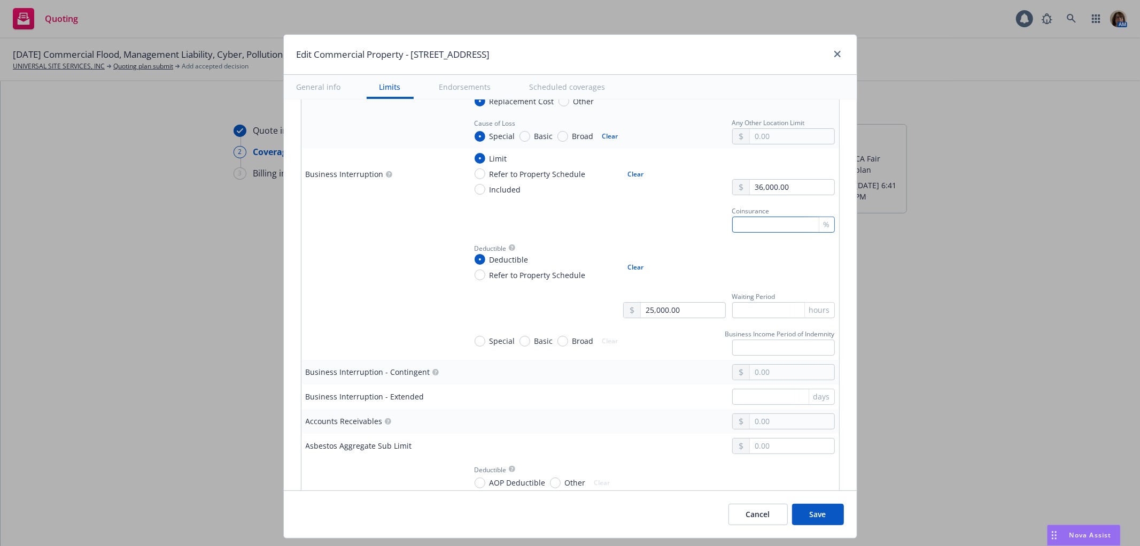
scroll to position [713, 0]
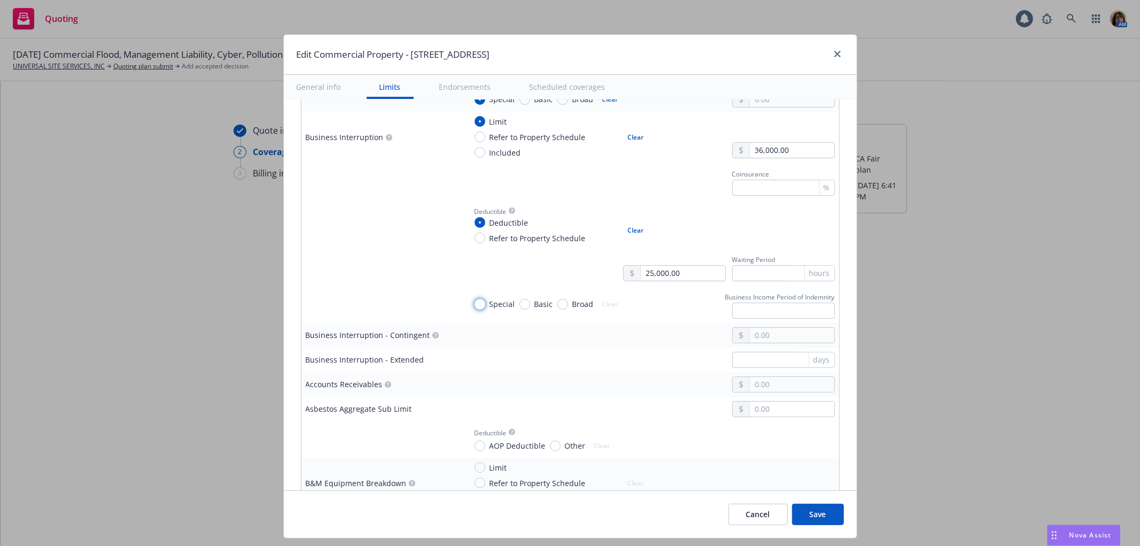
click at [475, 305] on input "Special" at bounding box center [480, 304] width 11 height 11
radio input "true"
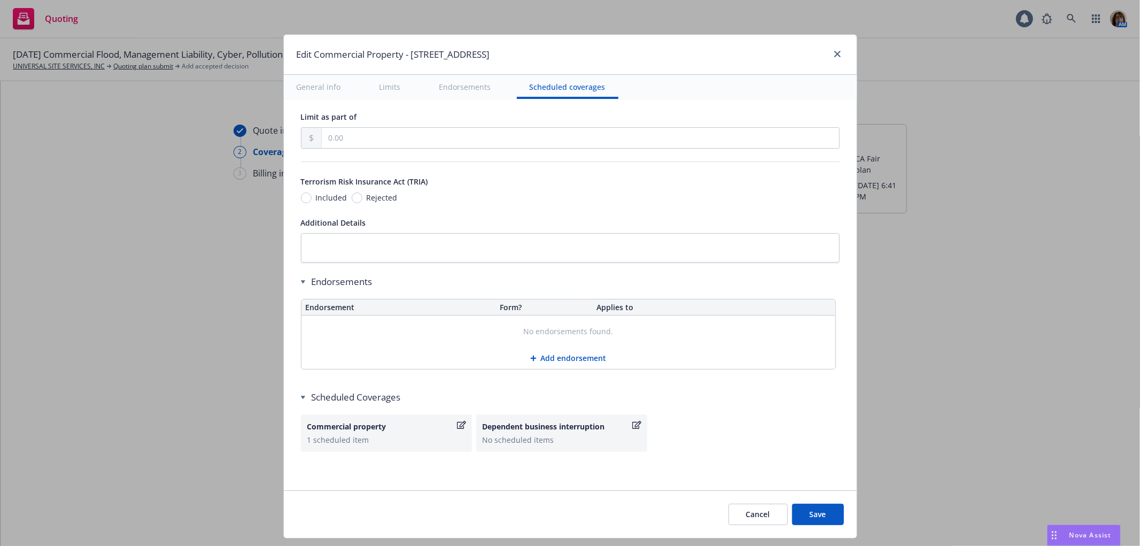
scroll to position [3625, 0]
click at [457, 424] on icon "button" at bounding box center [461, 425] width 9 height 9
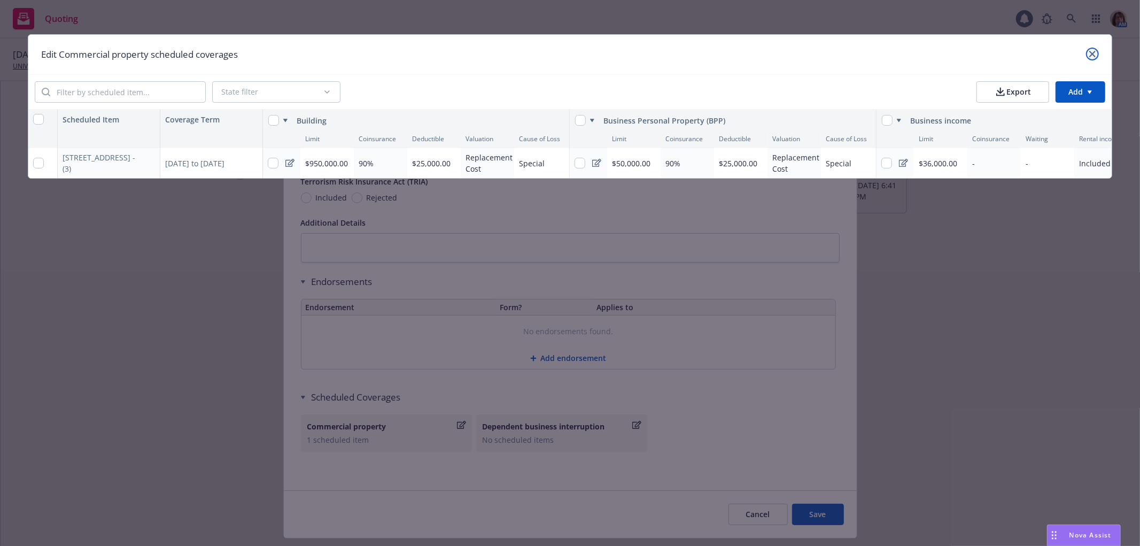
click at [1095, 49] on link "close" at bounding box center [1092, 54] width 13 height 13
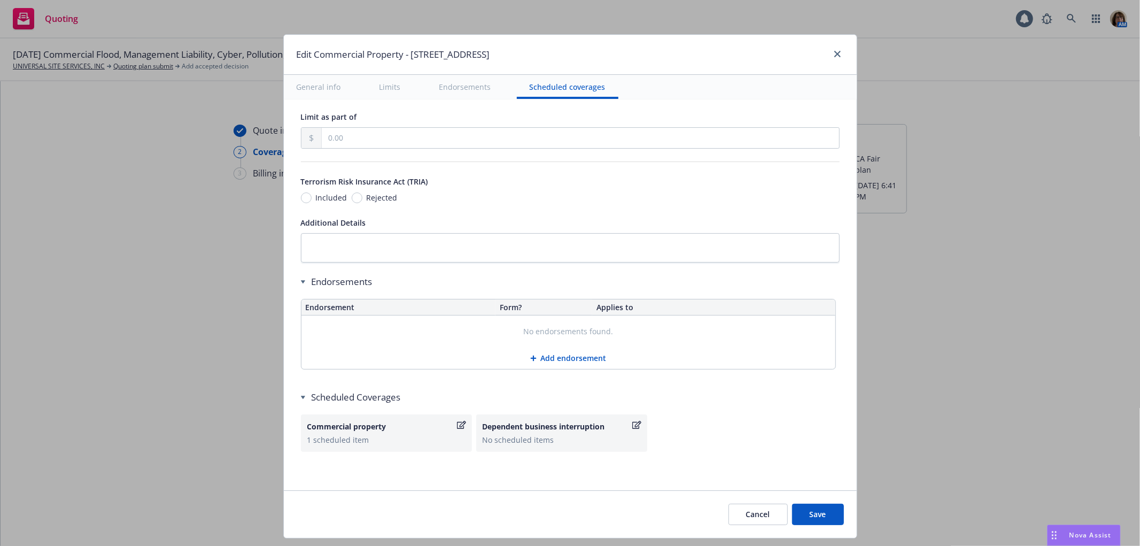
click at [820, 515] on button "Save" at bounding box center [818, 514] width 52 height 21
radio input "true"
type input "6,086.00"
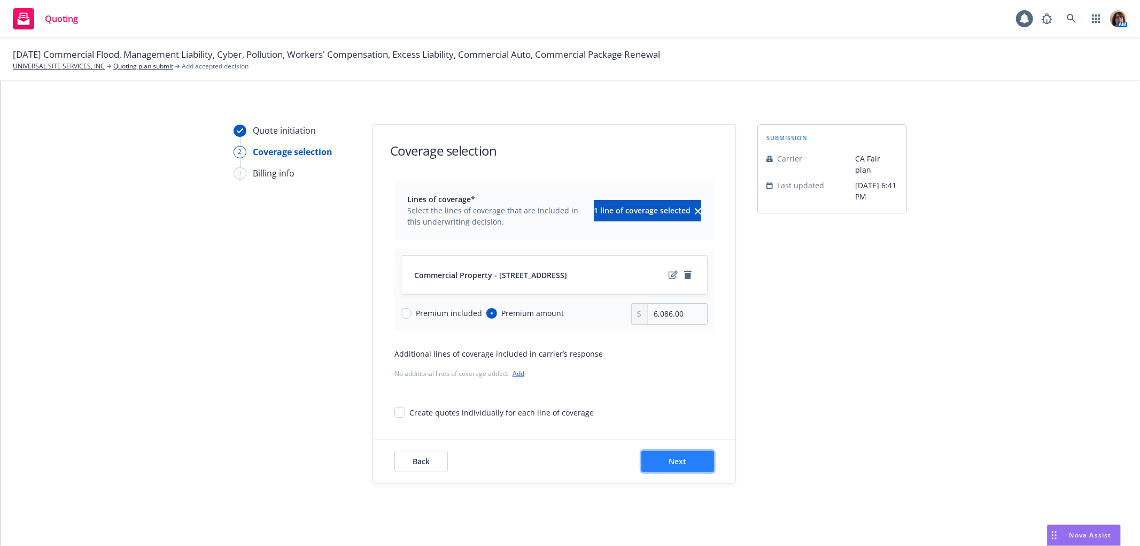
click at [672, 463] on span "Next" at bounding box center [678, 461] width 18 height 10
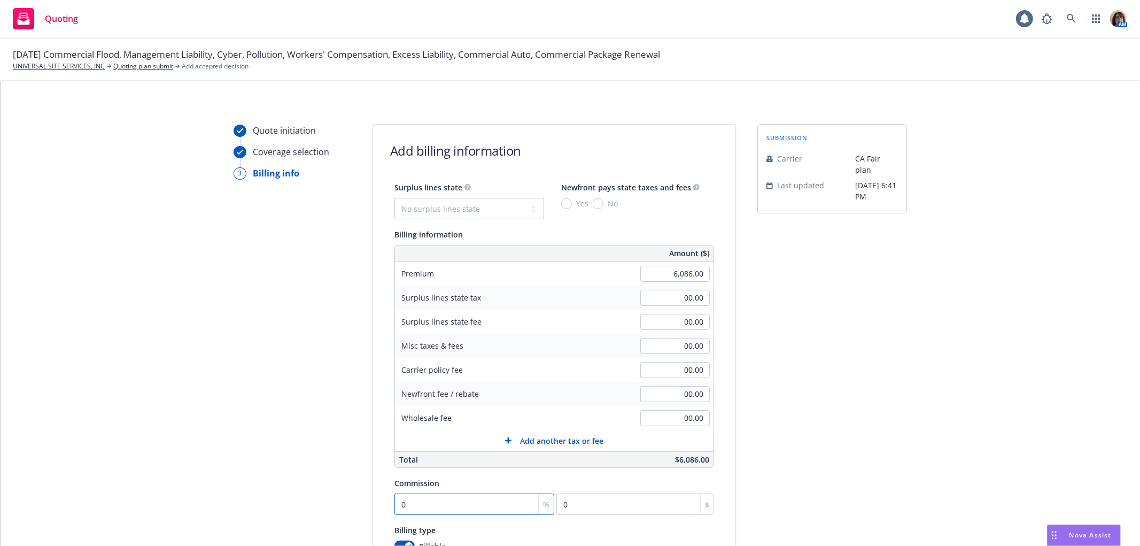
click at [422, 501] on input "0" at bounding box center [475, 503] width 160 height 21
type input "1"
type input "60.86"
type input "10"
type input "608.6"
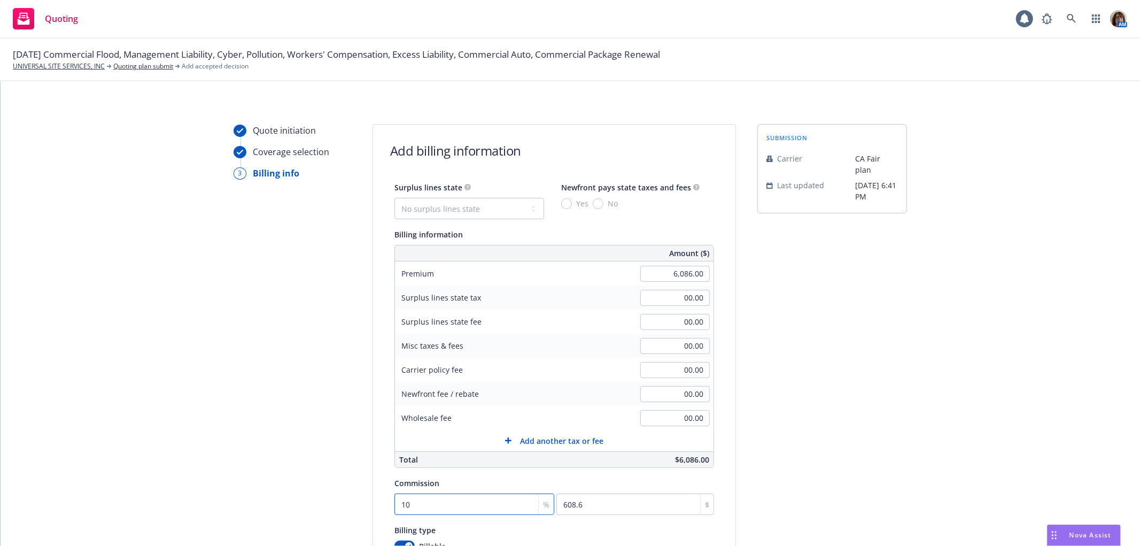
type input "10"
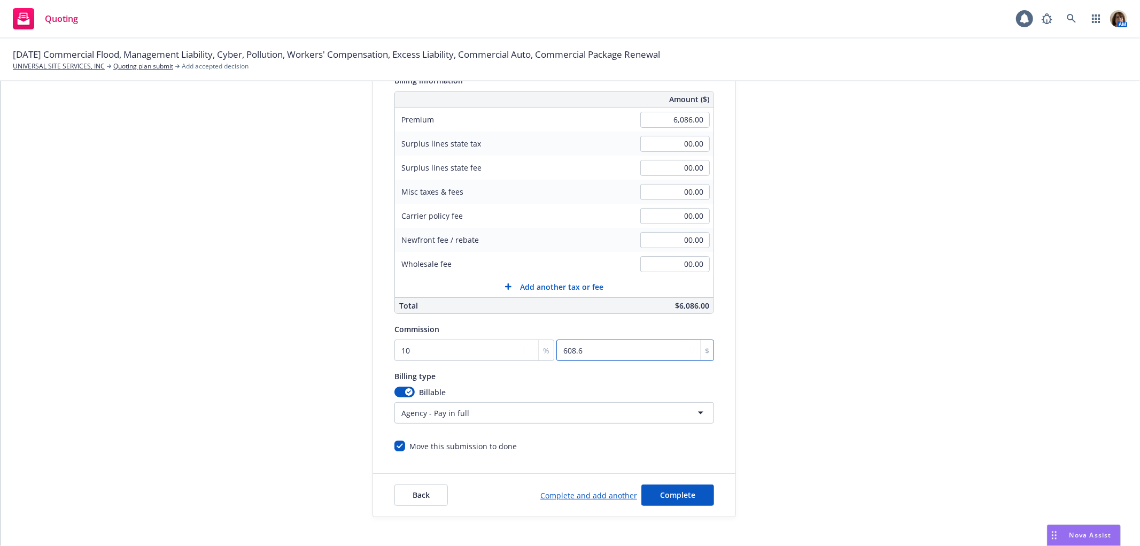
scroll to position [194, 0]
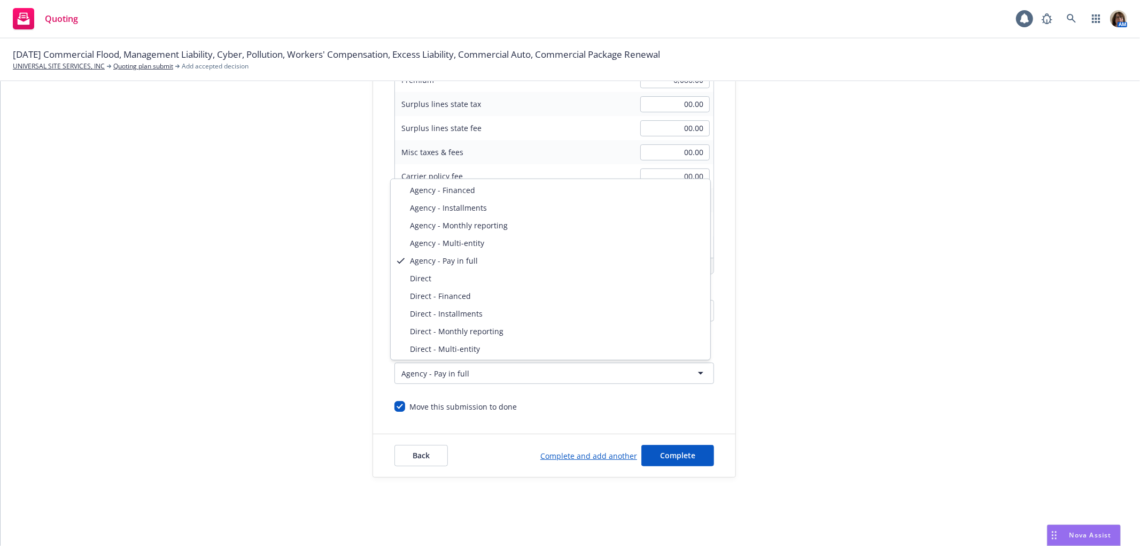
click at [697, 372] on html "Quoting 1 AM 10/01/25 Commercial Flood, Management Liability, Cyber, Pollution,…" at bounding box center [570, 273] width 1140 height 546
select select "DIRECT"
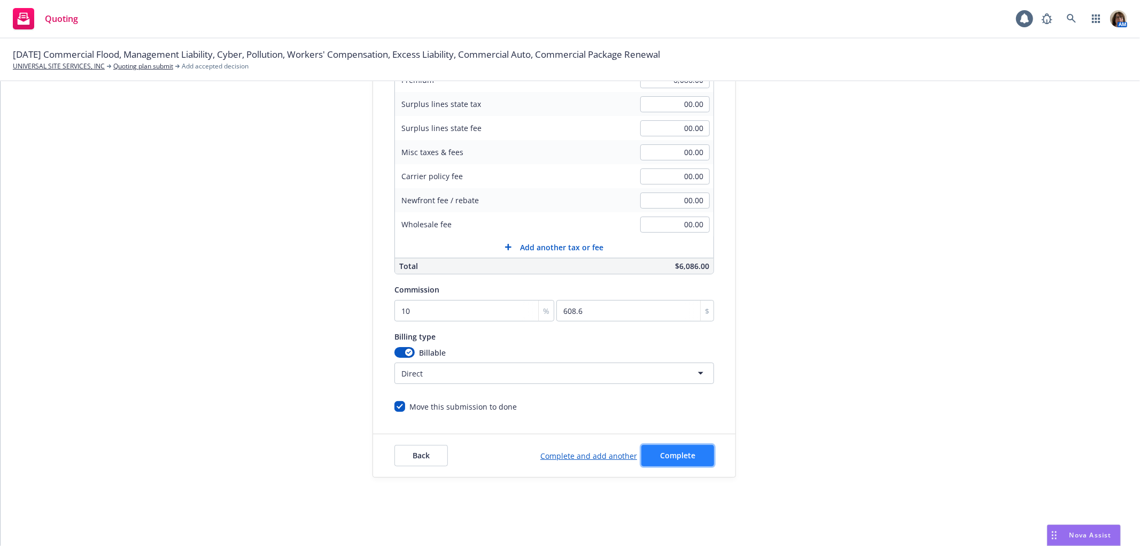
click at [680, 459] on span "Complete" at bounding box center [677, 455] width 35 height 10
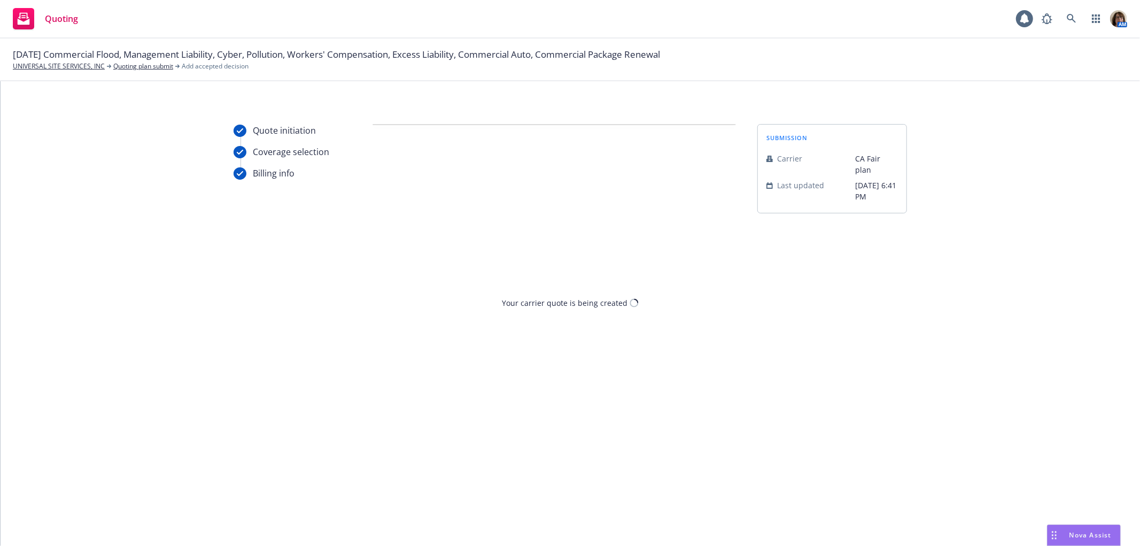
scroll to position [0, 0]
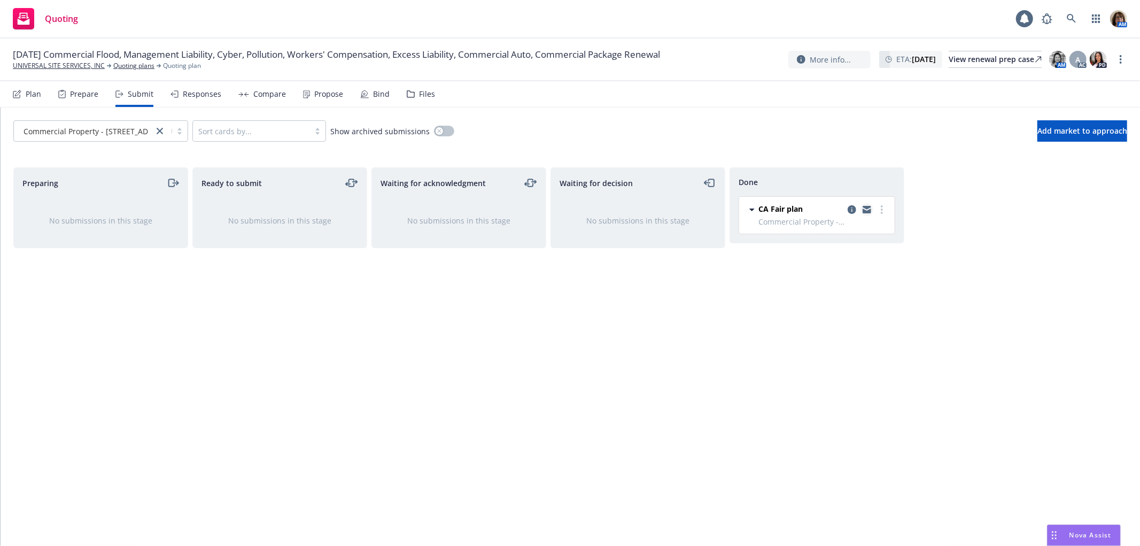
click at [869, 210] on icon "copy logging email" at bounding box center [867, 211] width 9 height 5
